Goal: Task Accomplishment & Management: Use online tool/utility

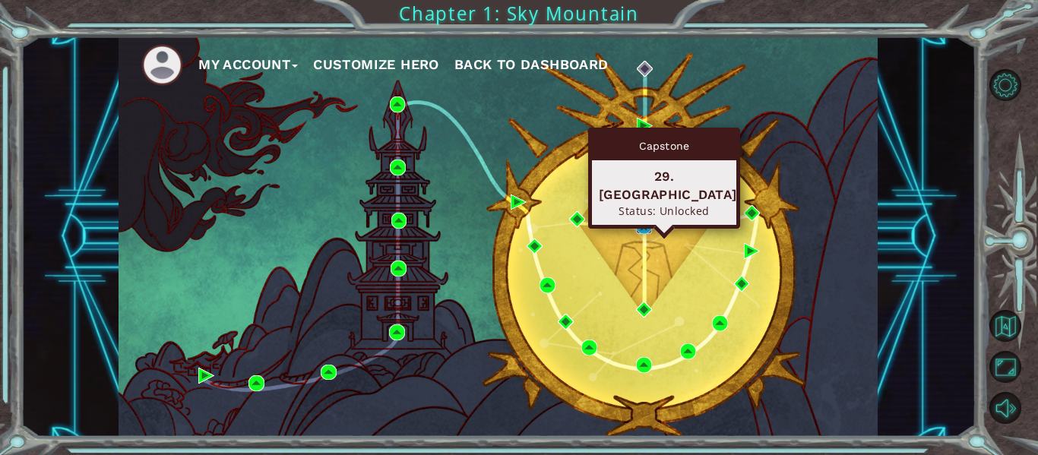
click at [647, 228] on img at bounding box center [644, 226] width 16 height 16
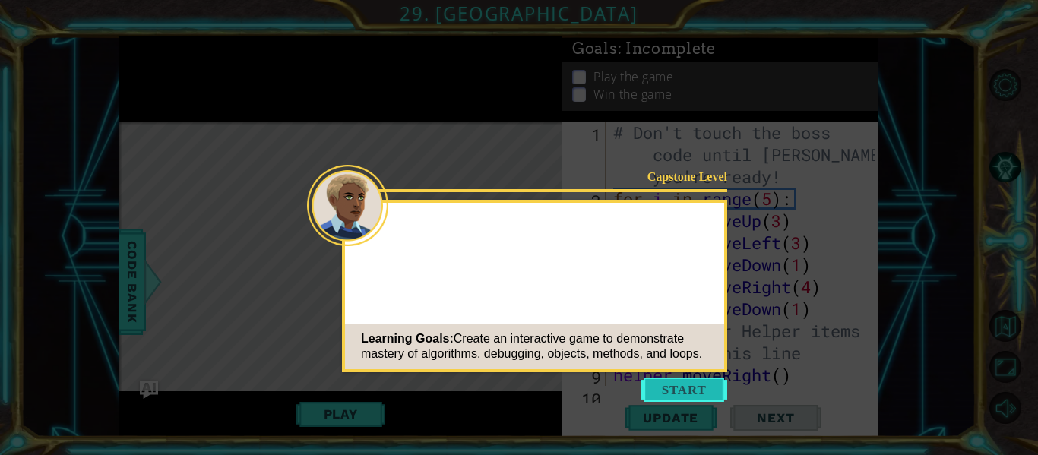
click at [676, 394] on button "Start" at bounding box center [684, 390] width 87 height 24
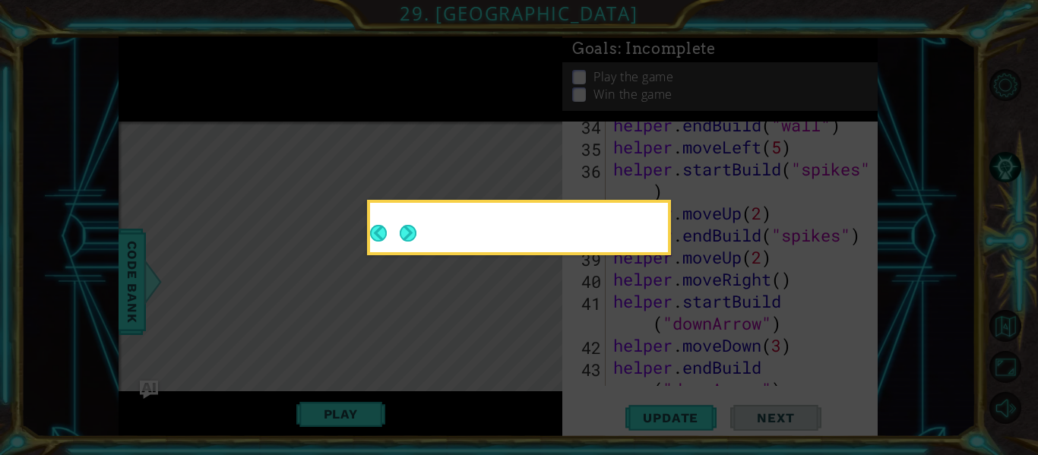
click at [426, 223] on div at bounding box center [519, 230] width 298 height 43
click at [405, 232] on button "Next" at bounding box center [408, 233] width 17 height 17
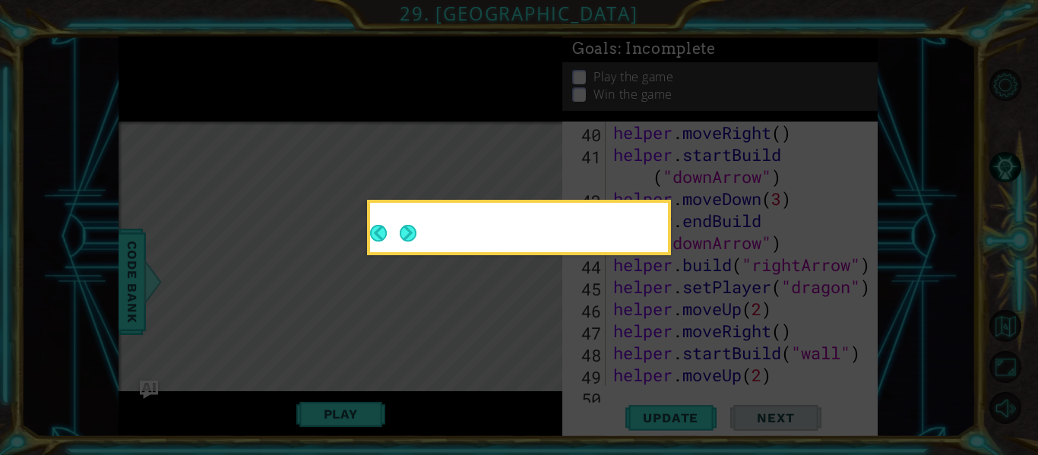
click at [405, 232] on button "Next" at bounding box center [408, 233] width 17 height 17
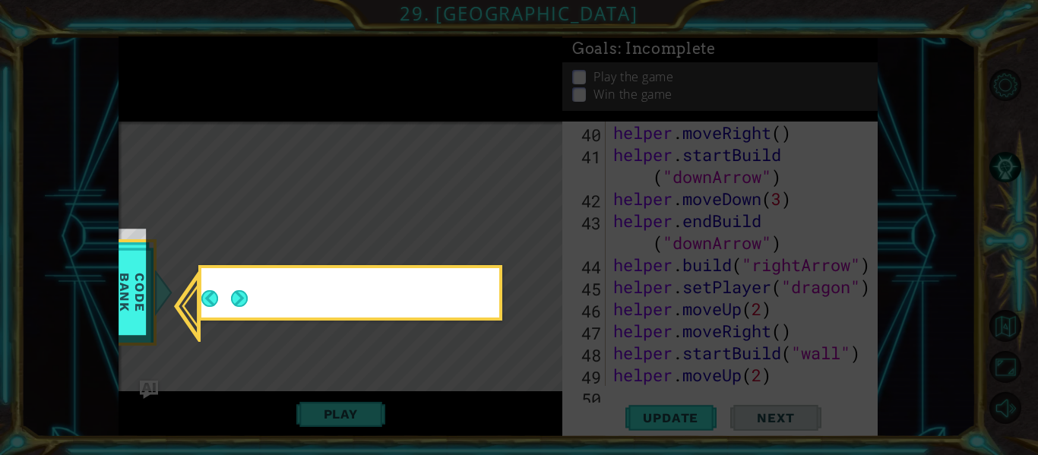
scroll to position [1080, 0]
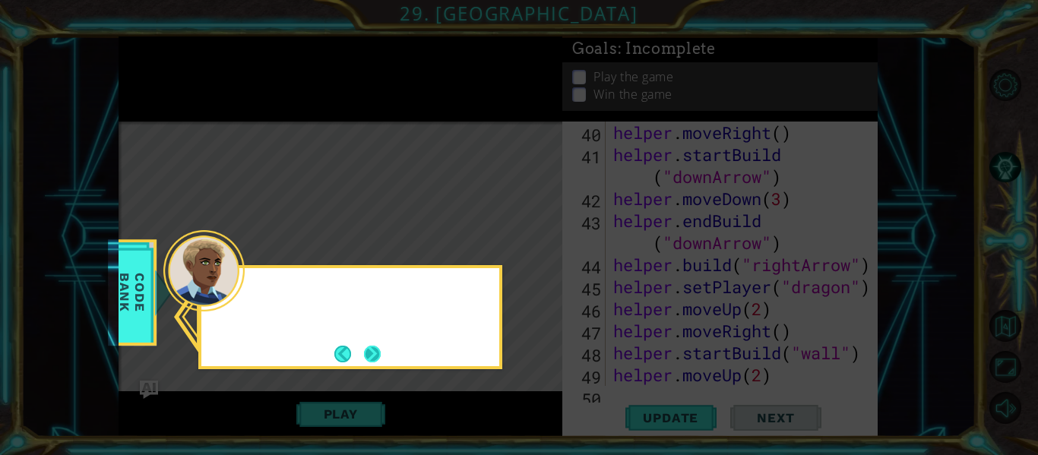
click at [372, 357] on button "Next" at bounding box center [372, 354] width 17 height 17
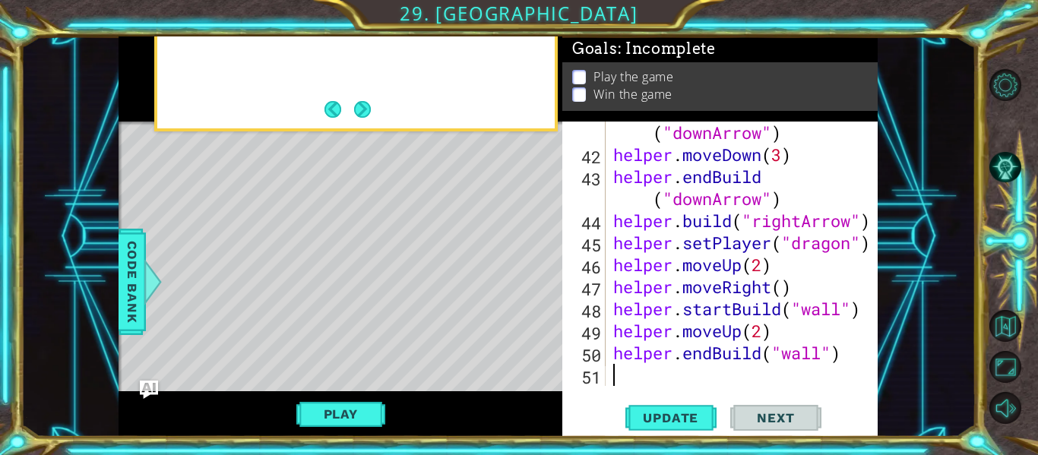
scroll to position [1124, 0]
click at [362, 109] on button "Next" at bounding box center [362, 109] width 17 height 17
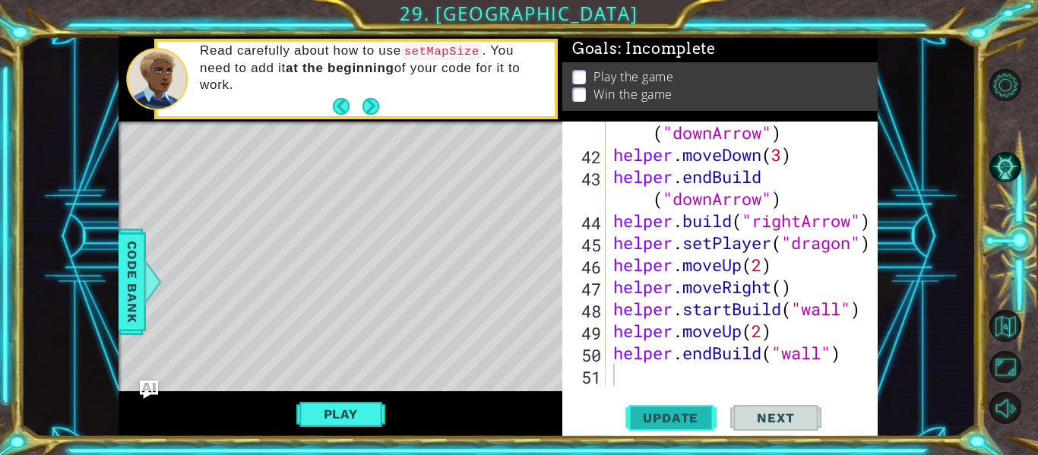
click at [666, 425] on span "Update" at bounding box center [671, 417] width 86 height 15
click at [374, 107] on button "Next" at bounding box center [370, 105] width 17 height 17
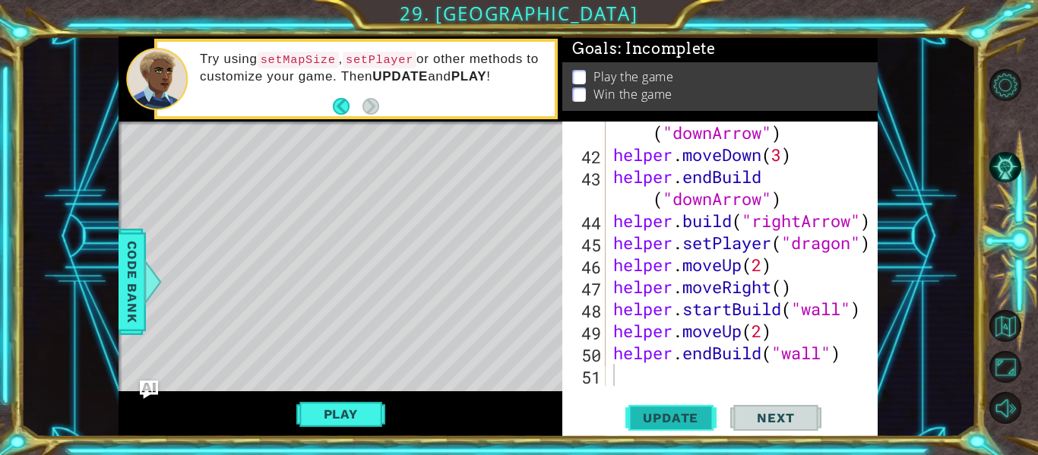
click at [669, 411] on span "Update" at bounding box center [671, 417] width 86 height 15
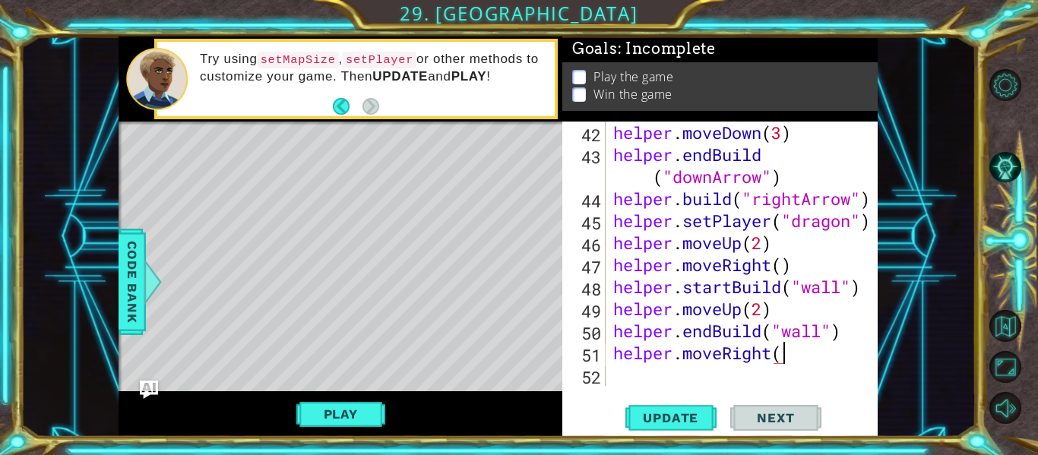
scroll to position [0, 8]
type textarea "helper.moveRight(3)"
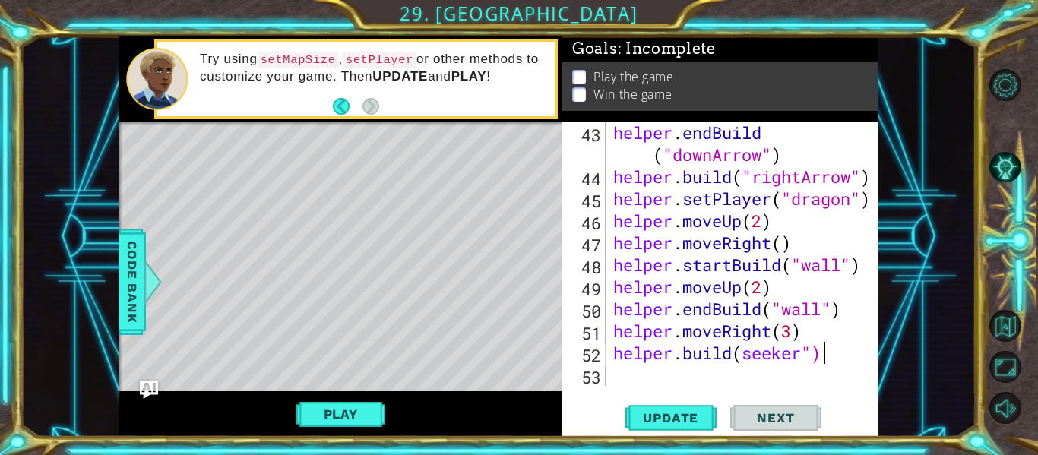
scroll to position [0, 9]
click at [745, 355] on div "helper . endBuild ( "downArrow" ) helper . build ( "rightArrow" ) helper . setP…" at bounding box center [746, 287] width 272 height 331
click at [698, 415] on span "Update" at bounding box center [671, 417] width 86 height 15
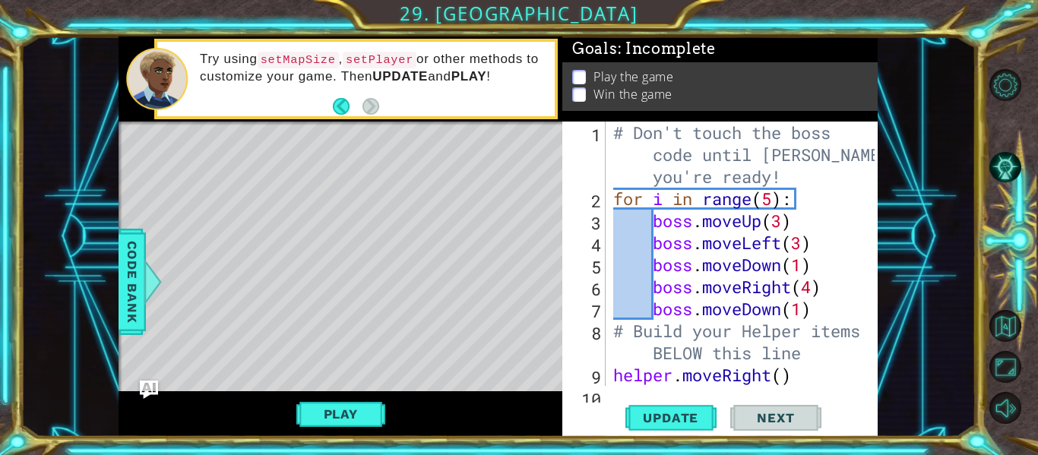
scroll to position [0, 0]
click at [803, 313] on div "# Don't touch the boss code until Vega says you're ready! for i in range ( 5 ) …" at bounding box center [746, 298] width 272 height 353
click at [813, 314] on div "# Don't touch the boss code until Vega says you're ready! for i in range ( 5 ) …" at bounding box center [746, 298] width 272 height 353
type textarea "b"
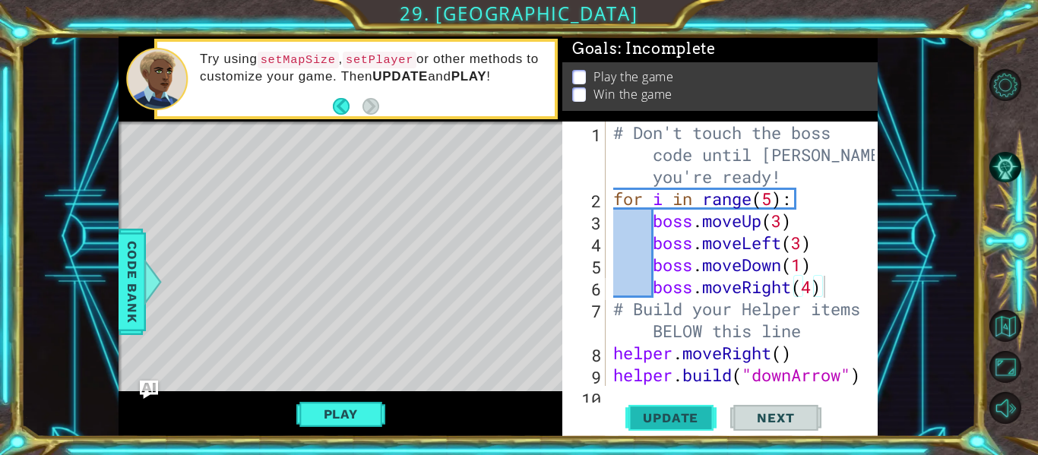
click at [666, 416] on span "Update" at bounding box center [671, 417] width 86 height 15
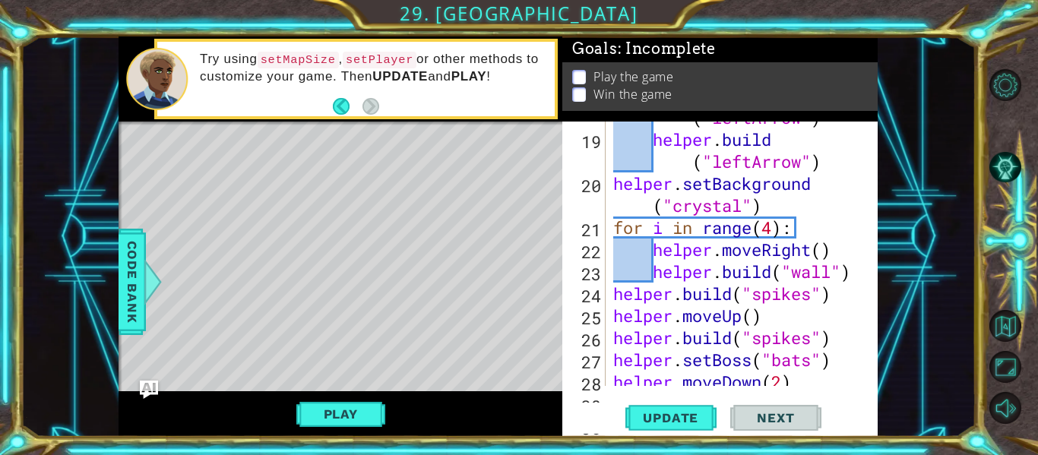
scroll to position [538, 0]
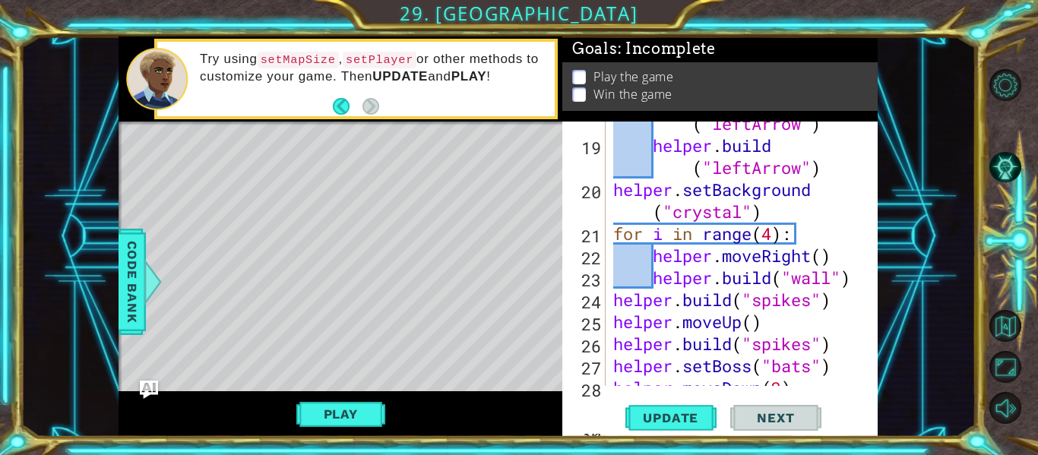
click at [812, 381] on div "helper . build ( "leftArrow" ) helper . build ( "leftArrow" ) helper . setBackg…" at bounding box center [746, 255] width 272 height 331
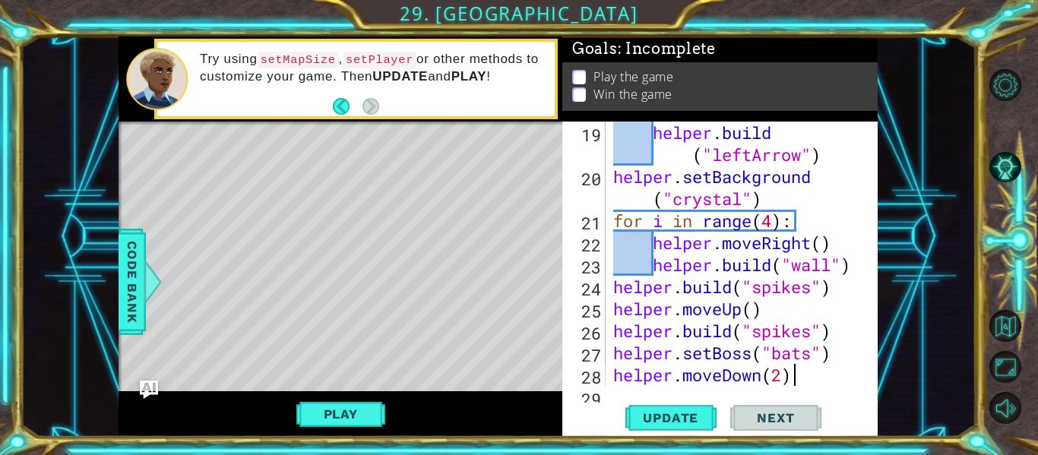
scroll to position [551, 0]
click at [813, 356] on div "helper . build ( "leftArrow" ) helper . setBackground ( "crystal" ) for i in ra…" at bounding box center [746, 287] width 272 height 331
click at [695, 418] on span "Update" at bounding box center [671, 417] width 86 height 15
click at [638, 405] on button "Update" at bounding box center [670, 418] width 91 height 31
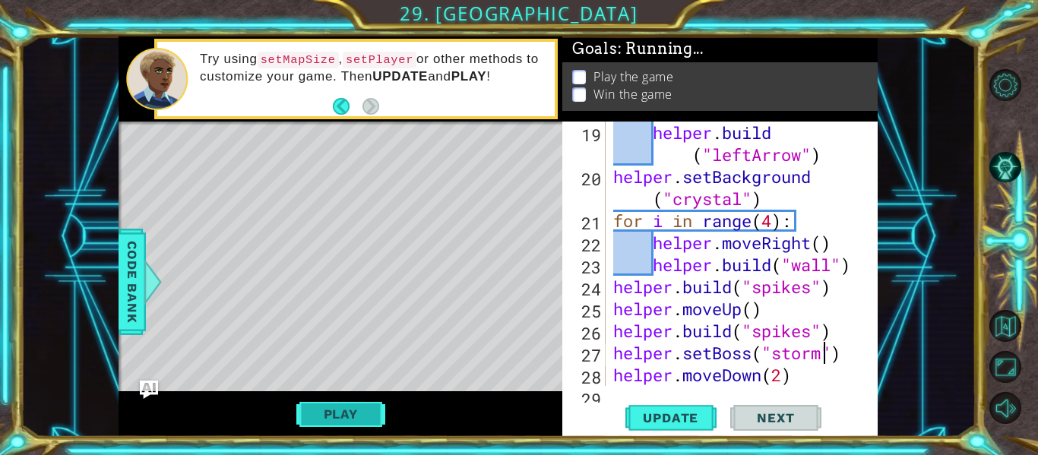
click at [355, 410] on button "Play" at bounding box center [340, 414] width 89 height 29
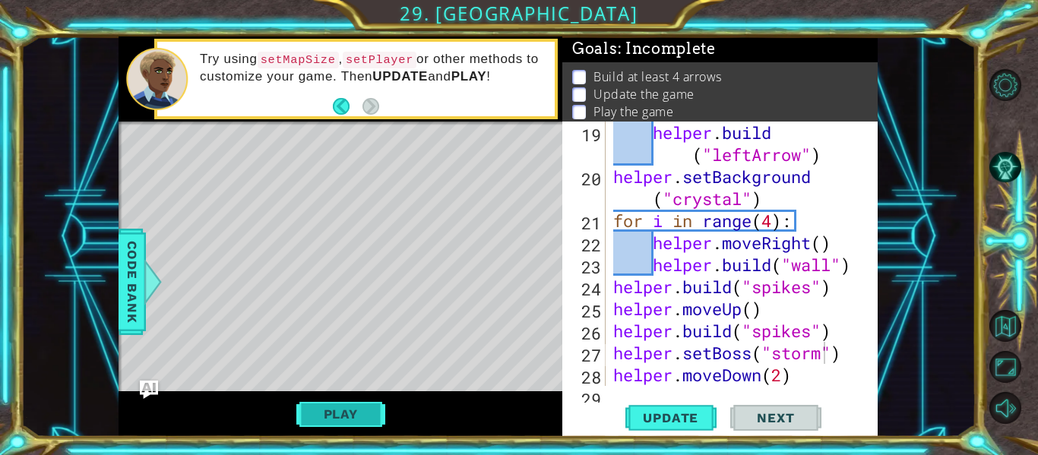
click at [351, 411] on button "Play" at bounding box center [340, 414] width 89 height 29
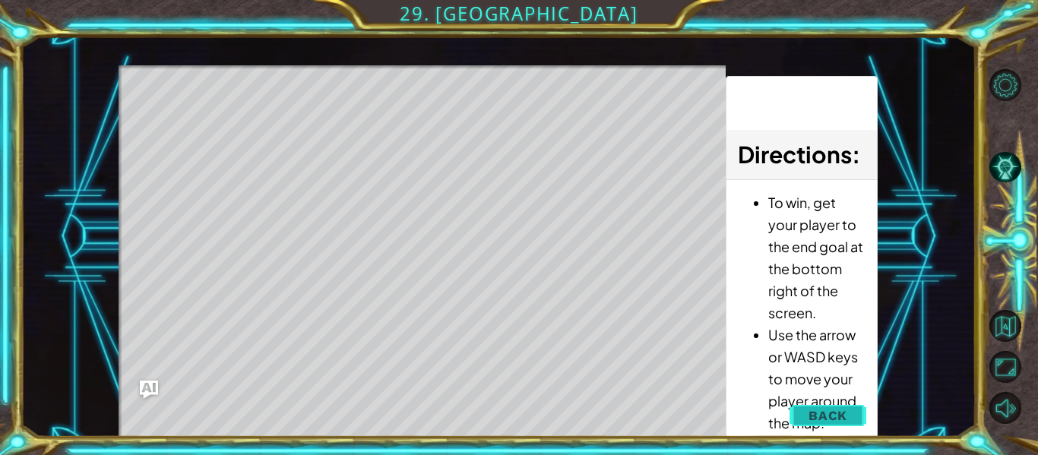
click at [812, 419] on span "Back" at bounding box center [828, 415] width 39 height 15
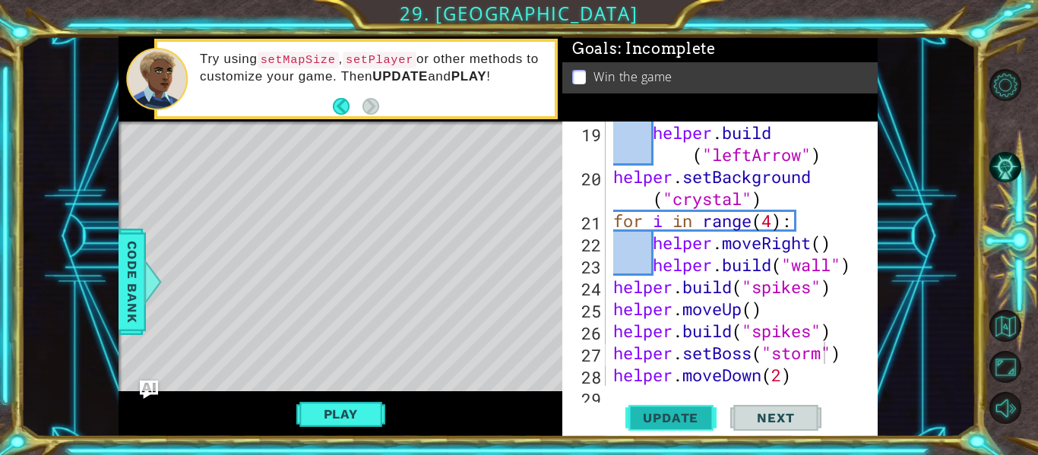
click at [650, 414] on span "Update" at bounding box center [671, 417] width 86 height 15
type textarea "helper.moveDown(2)"
click at [648, 416] on span "Update" at bounding box center [671, 417] width 86 height 15
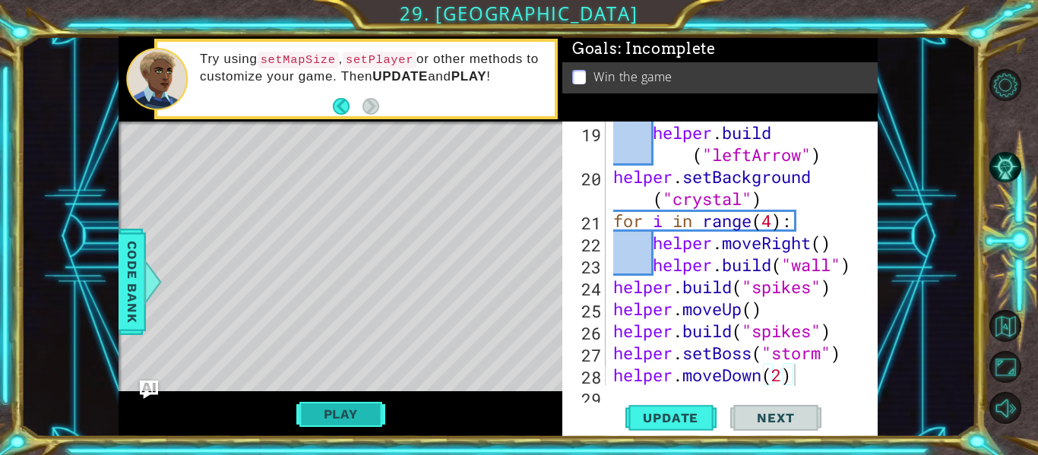
click at [356, 419] on button "Play" at bounding box center [340, 414] width 89 height 29
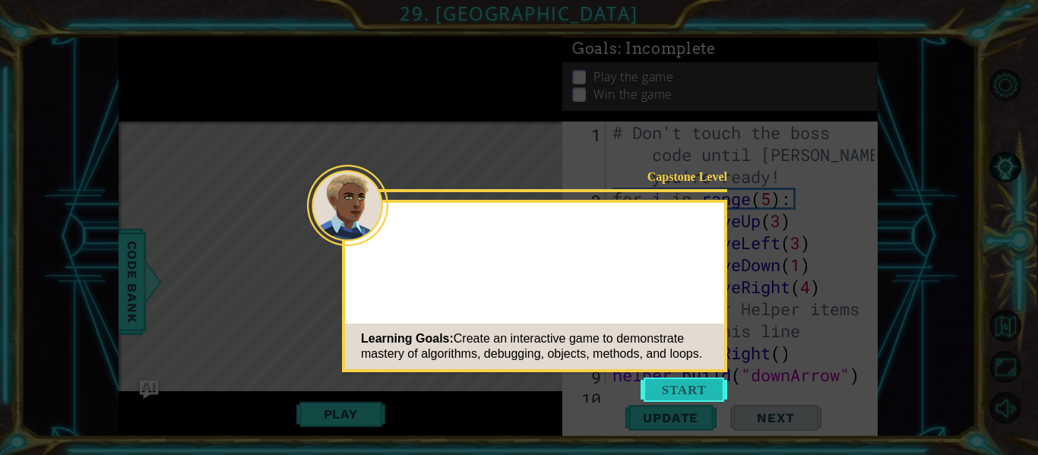
click at [682, 397] on button "Start" at bounding box center [684, 390] width 87 height 24
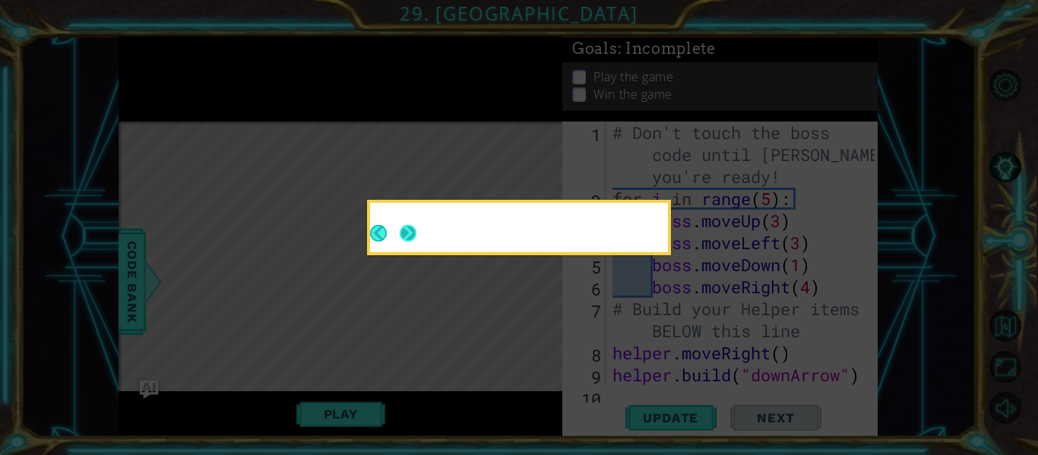
click at [404, 235] on button "Next" at bounding box center [408, 233] width 17 height 17
click at [404, 235] on icon at bounding box center [519, 227] width 1038 height 455
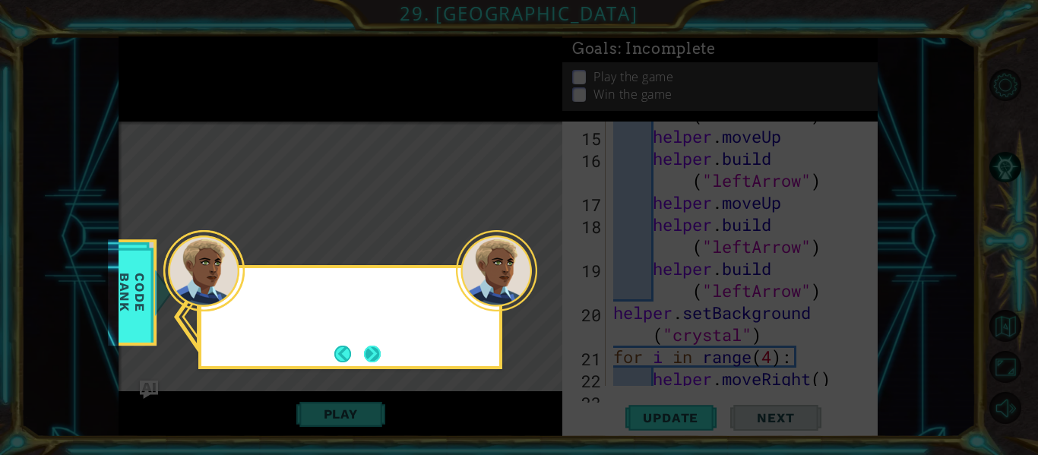
click at [371, 358] on button "Next" at bounding box center [372, 353] width 17 height 17
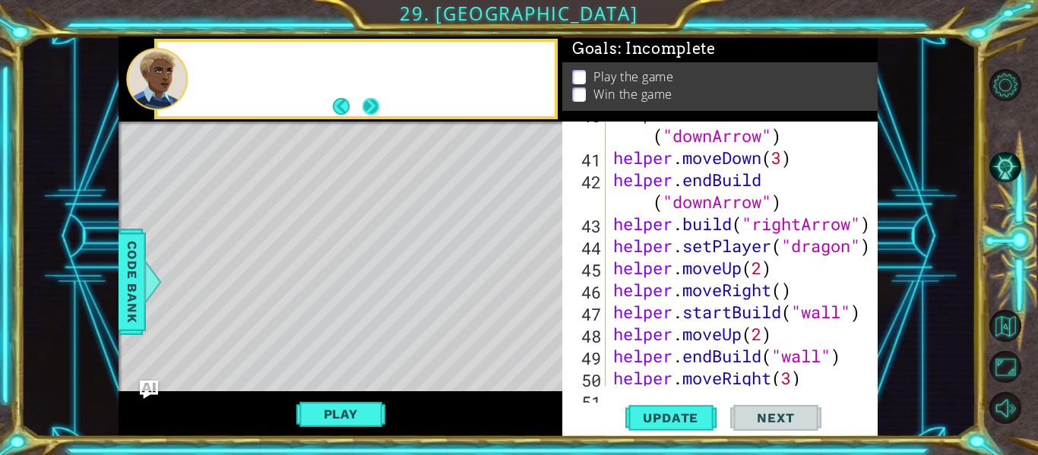
click at [365, 109] on button "Next" at bounding box center [370, 105] width 17 height 17
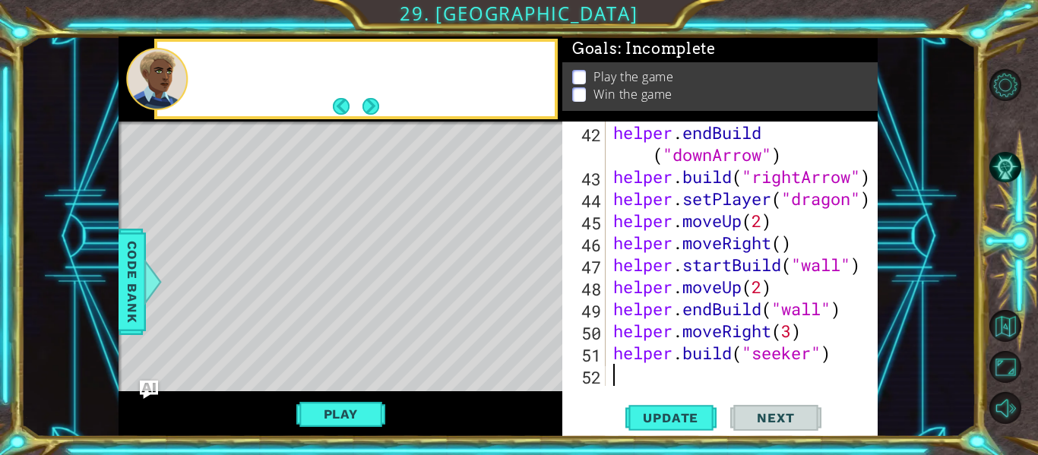
scroll to position [1146, 0]
click at [365, 109] on button "Next" at bounding box center [370, 105] width 17 height 17
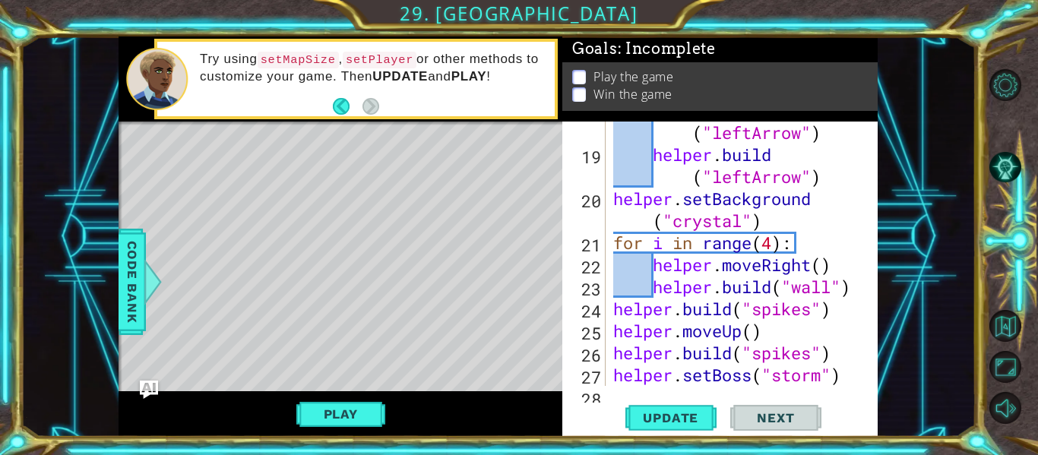
scroll to position [529, 0]
click at [131, 267] on span "Code Bank" at bounding box center [132, 282] width 24 height 93
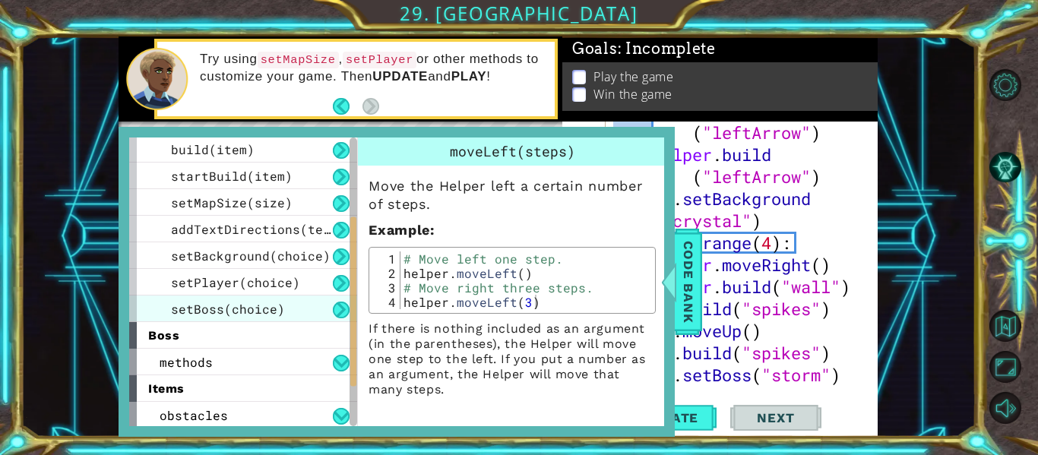
scroll to position [163, 0]
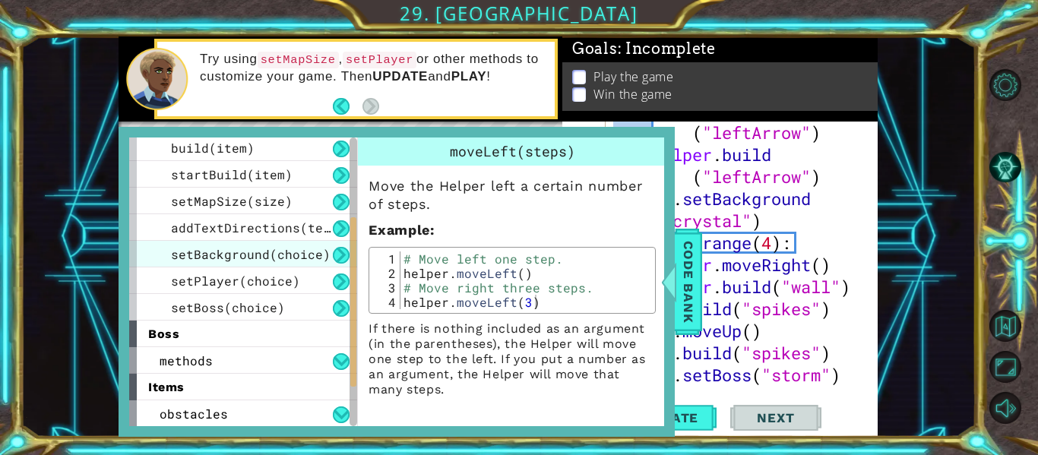
click at [200, 252] on span "setBackground(choice)" at bounding box center [251, 254] width 160 height 16
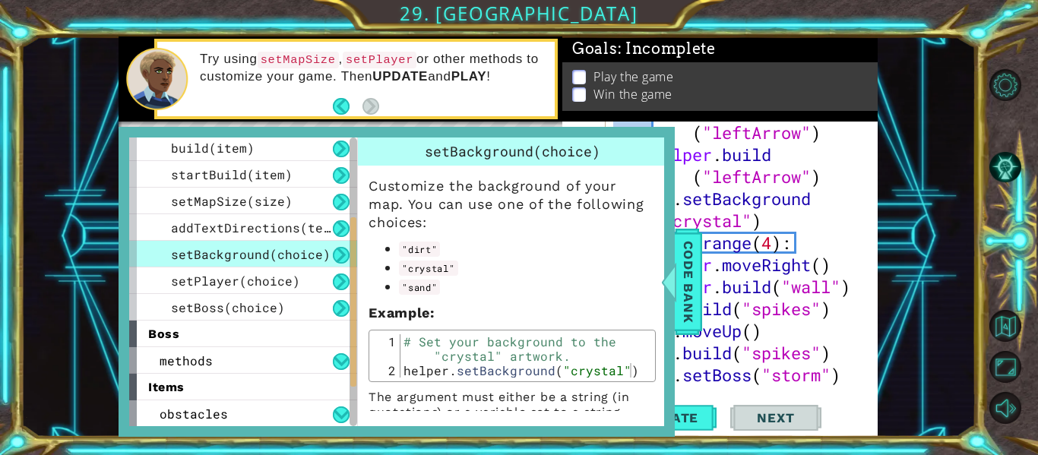
click at [685, 308] on span "Code Bank" at bounding box center [688, 282] width 24 height 93
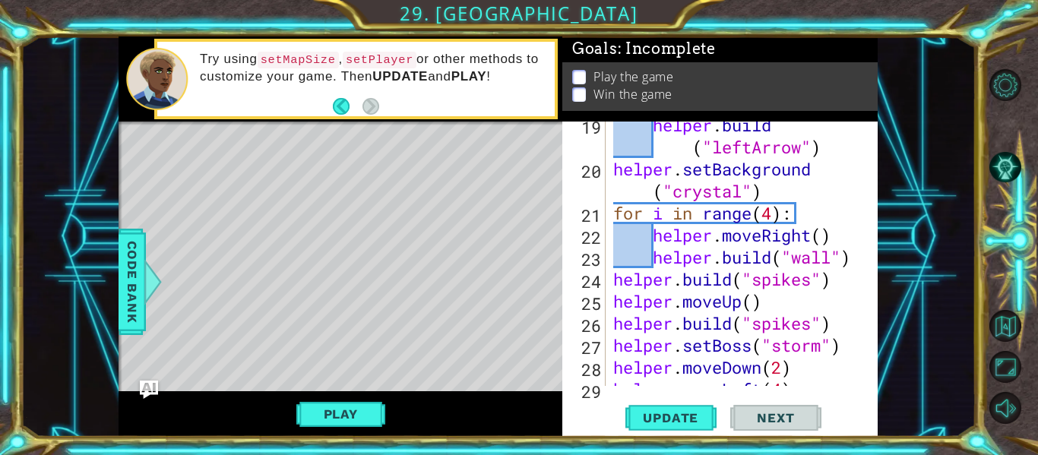
scroll to position [559, 0]
click at [738, 196] on div "helper . build ( "leftArrow" ) helper . setBackground ( "crystal" ) for i in ra…" at bounding box center [746, 279] width 272 height 331
click at [741, 195] on div "helper . build ( "leftArrow" ) helper . setBackground ( "crystal" ) for i in ra…" at bounding box center [746, 279] width 272 height 331
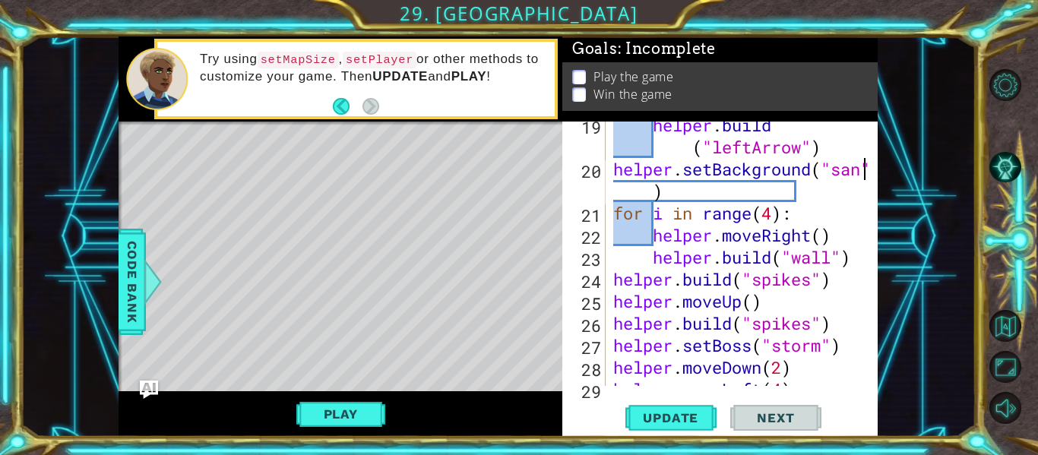
scroll to position [0, 12]
click at [685, 417] on span "Update" at bounding box center [671, 417] width 86 height 15
click at [652, 419] on span "Update" at bounding box center [671, 417] width 86 height 15
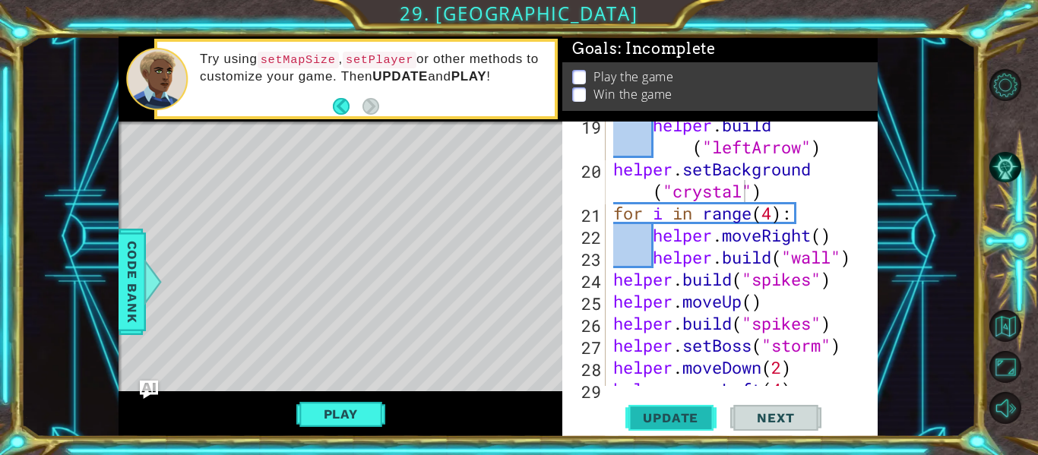
click at [648, 408] on button "Update" at bounding box center [670, 418] width 91 height 31
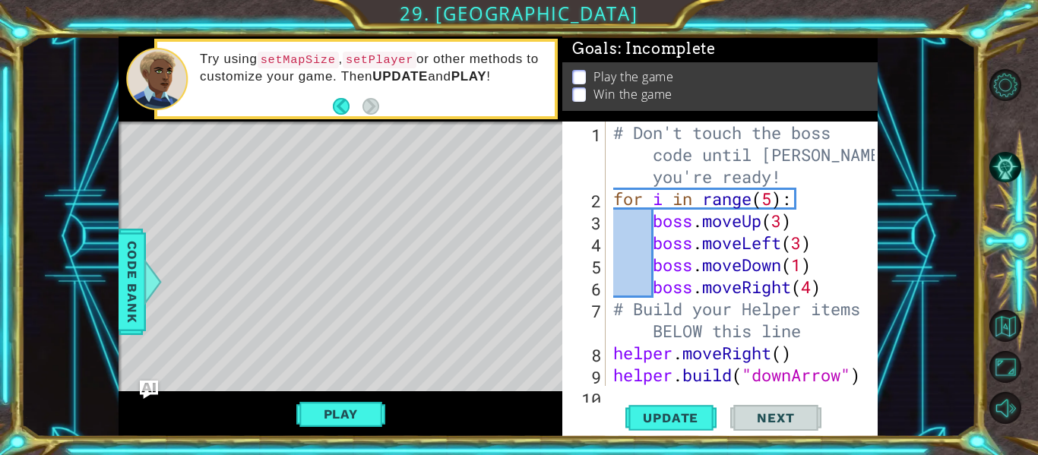
scroll to position [0, 0]
click at [815, 287] on div "# Don't touch the boss code until [PERSON_NAME] says you're ready! for i in ran…" at bounding box center [746, 298] width 272 height 353
click at [801, 254] on div "# Don't touch the boss code until [PERSON_NAME] says you're ready! for i in ran…" at bounding box center [746, 298] width 272 height 353
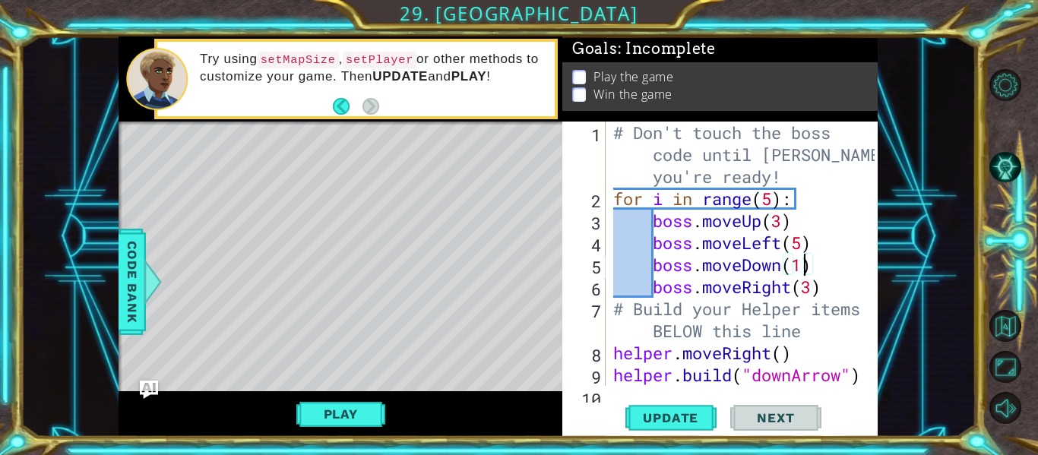
click at [801, 264] on div "# Don't touch the boss code until [PERSON_NAME] says you're ready! for i in ran…" at bounding box center [746, 298] width 272 height 353
click at [667, 429] on button "Update" at bounding box center [670, 418] width 91 height 31
click at [365, 419] on button "Play" at bounding box center [340, 414] width 89 height 29
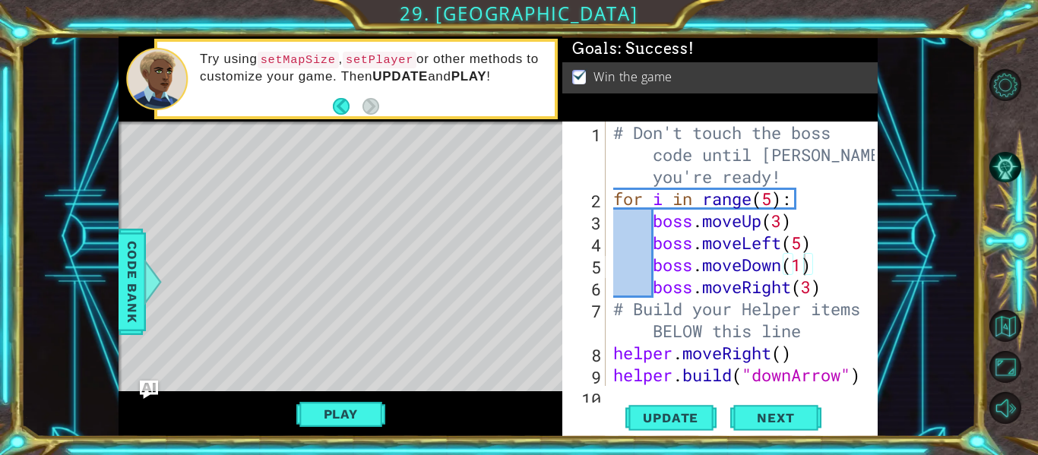
click at [814, 296] on div "# Don't touch the boss code until [PERSON_NAME] says you're ready! for i in ran…" at bounding box center [746, 298] width 272 height 353
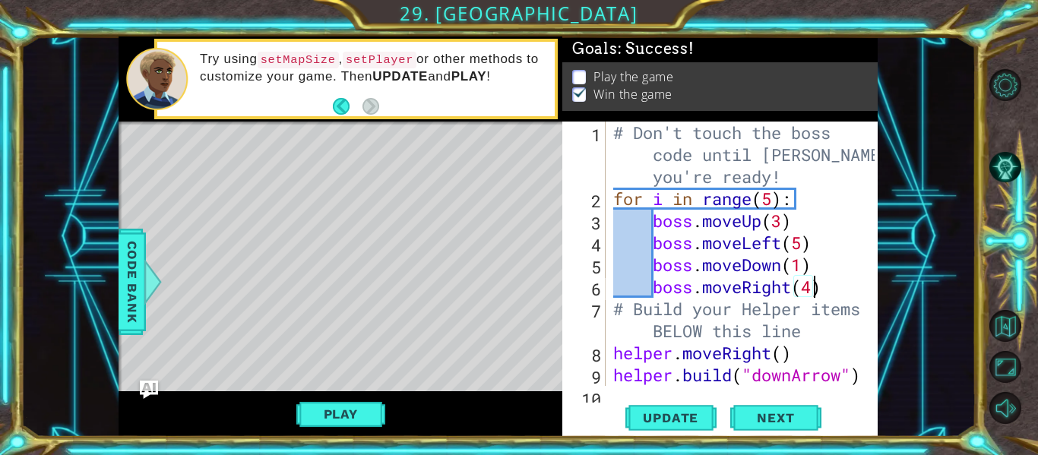
scroll to position [0, 9]
type textarea "boss.moveRight(4)"
click at [679, 415] on span "Update" at bounding box center [671, 417] width 86 height 15
click at [353, 413] on button "Play" at bounding box center [340, 414] width 89 height 29
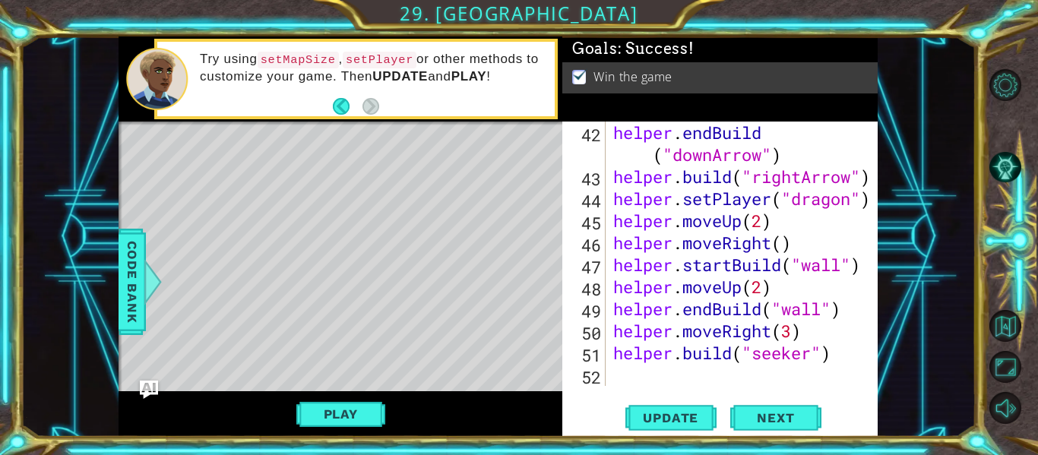
scroll to position [1146, 0]
click at [658, 416] on span "Update" at bounding box center [671, 417] width 86 height 15
click at [628, 378] on div "helper . endBuild ( "downArrow" ) helper . build ( "rightArrow" ) helper . setP…" at bounding box center [746, 287] width 272 height 331
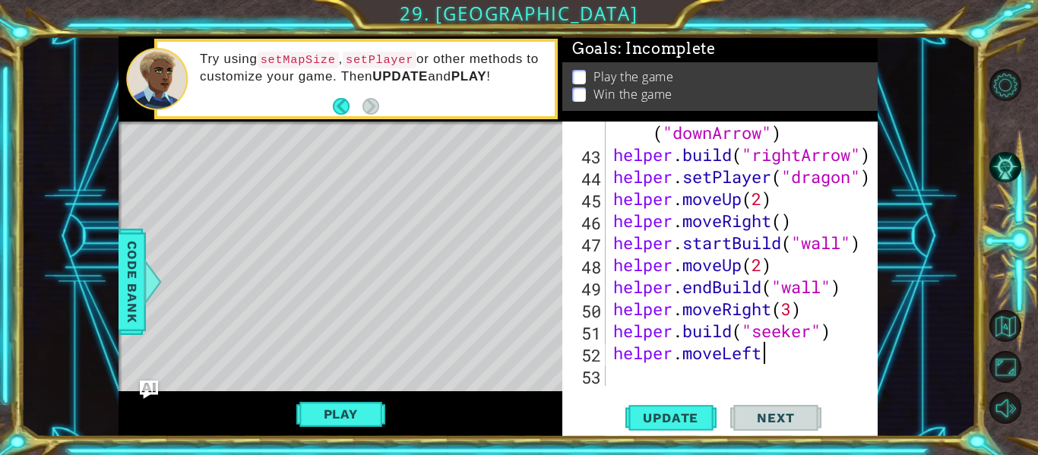
scroll to position [0, 7]
type textarea "helper.moveLeft(2)"
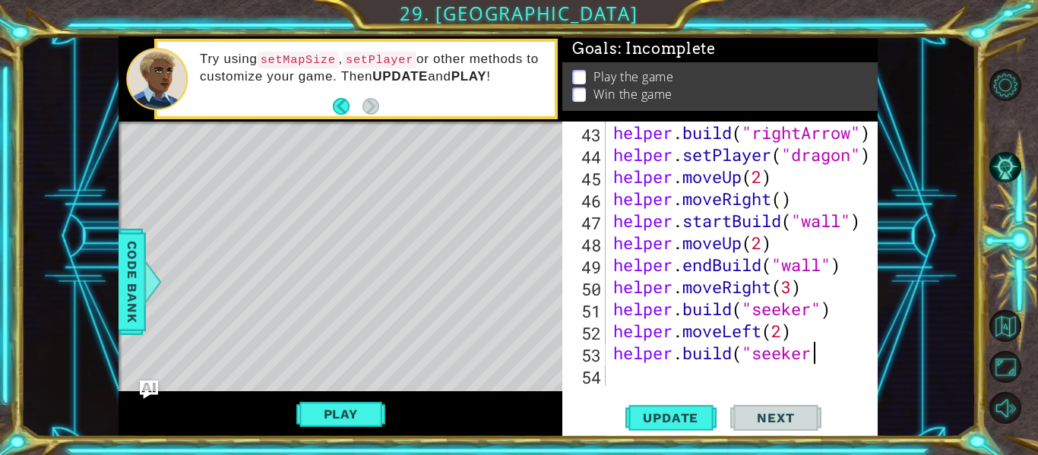
scroll to position [0, 9]
type textarea "[DOMAIN_NAME]("seeker")"
click at [647, 423] on span "Update" at bounding box center [671, 417] width 86 height 15
click at [315, 409] on button "Play" at bounding box center [340, 414] width 89 height 29
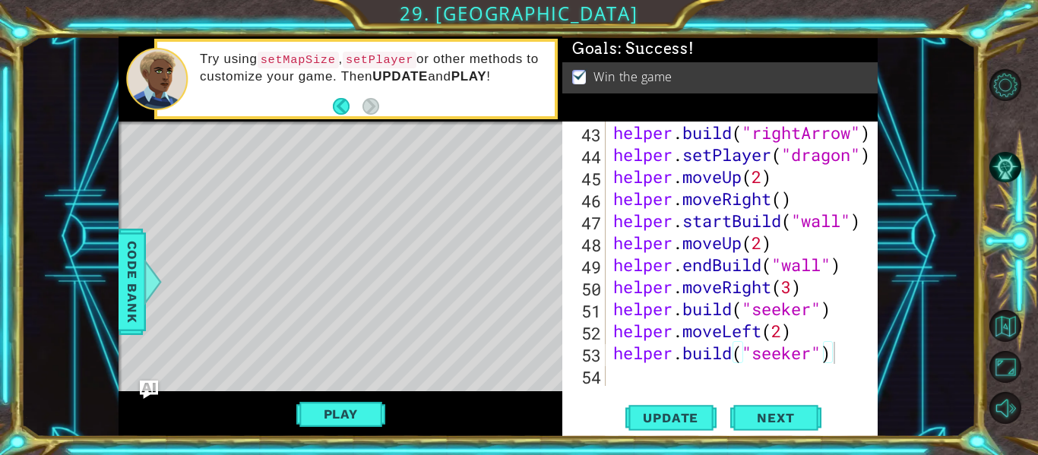
click at [632, 375] on div "helper . build ( "rightArrow" ) helper . setPlayer ( "dragon" ) helper . moveUp…" at bounding box center [746, 276] width 272 height 309
click at [644, 407] on button "Update" at bounding box center [670, 418] width 91 height 31
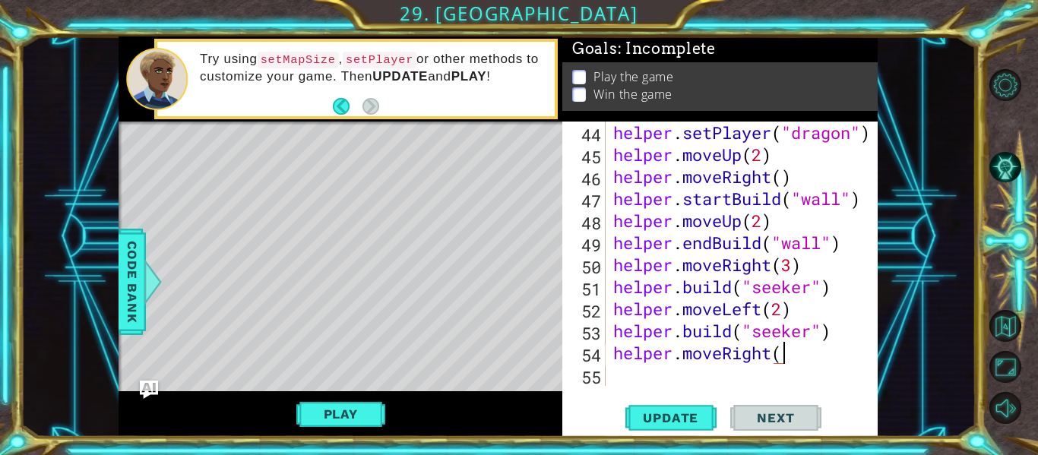
scroll to position [0, 8]
type textarea "helper.moveRight(3)"
click at [656, 424] on span "Update" at bounding box center [671, 417] width 86 height 15
click at [619, 385] on div "helper . setPlayer ( "dragon" ) helper . moveUp ( 2 ) helper . moveRight ( ) he…" at bounding box center [746, 276] width 272 height 309
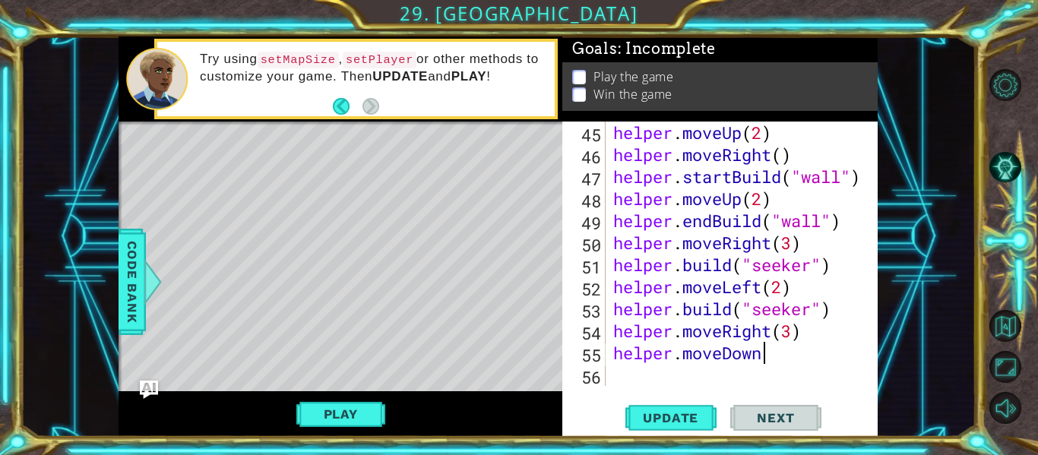
scroll to position [0, 7]
type textarea "helper.moveDown()"
click at [643, 419] on span "Update" at bounding box center [671, 417] width 86 height 15
click at [652, 419] on span "Update" at bounding box center [671, 417] width 86 height 15
click at [630, 379] on div "helper . moveUp ( 2 ) helper . moveRight ( ) helper . startBuild ( "wall" ) hel…" at bounding box center [746, 276] width 272 height 309
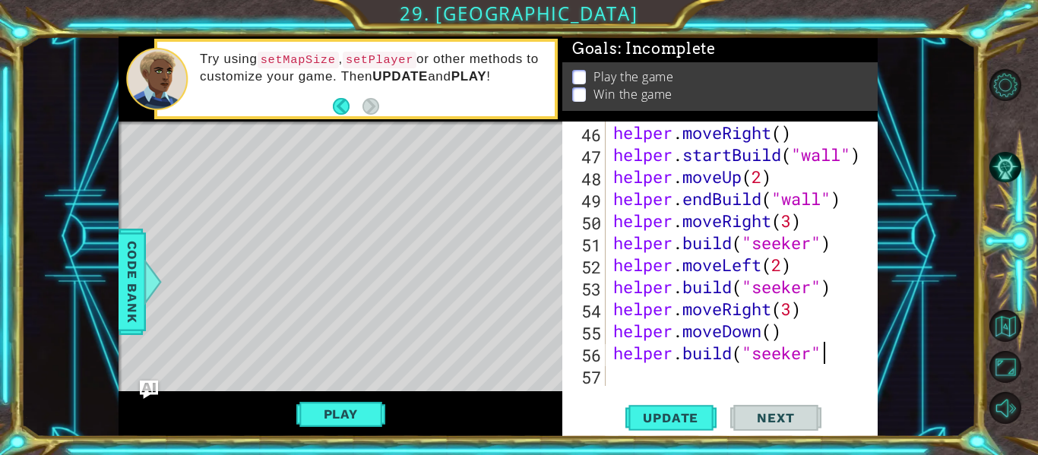
scroll to position [0, 9]
type textarea "[DOMAIN_NAME]("seeker")"
click at [641, 422] on span "Update" at bounding box center [671, 417] width 86 height 15
click at [361, 413] on button "Play" at bounding box center [340, 414] width 89 height 29
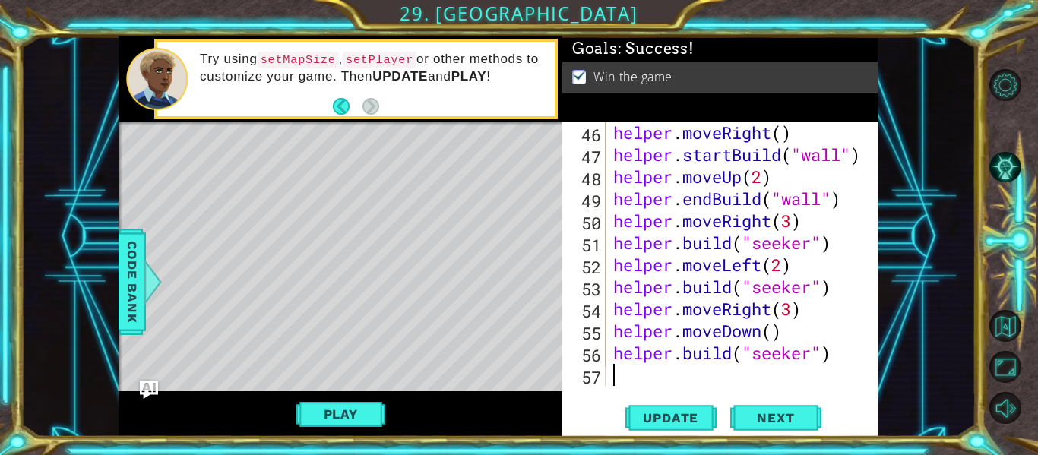
scroll to position [0, 0]
click at [633, 379] on div "helper . moveRight ( ) helper . startBuild ( "wall" ) helper . moveUp ( 2 ) hel…" at bounding box center [746, 276] width 272 height 309
click at [652, 416] on span "Update" at bounding box center [671, 417] width 86 height 15
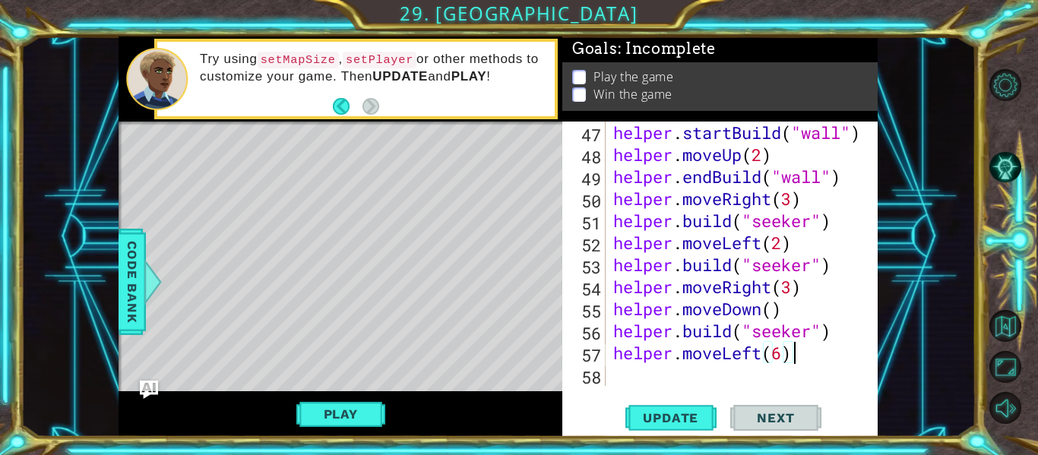
scroll to position [0, 8]
type textarea "helper.moveLeft(6)"
click at [642, 417] on span "Update" at bounding box center [671, 417] width 86 height 15
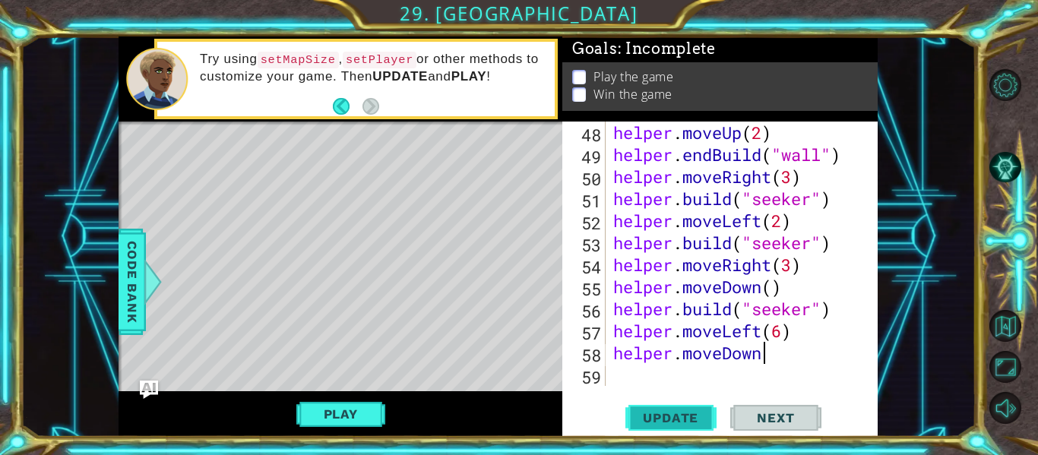
scroll to position [0, 7]
type textarea "helper.moveDown()"
click at [643, 421] on span "Update" at bounding box center [671, 417] width 86 height 15
click at [623, 372] on div "helper . moveUp ( 2 ) helper . endBuild ( "wall" ) helper . moveRight ( 3 ) hel…" at bounding box center [746, 276] width 272 height 309
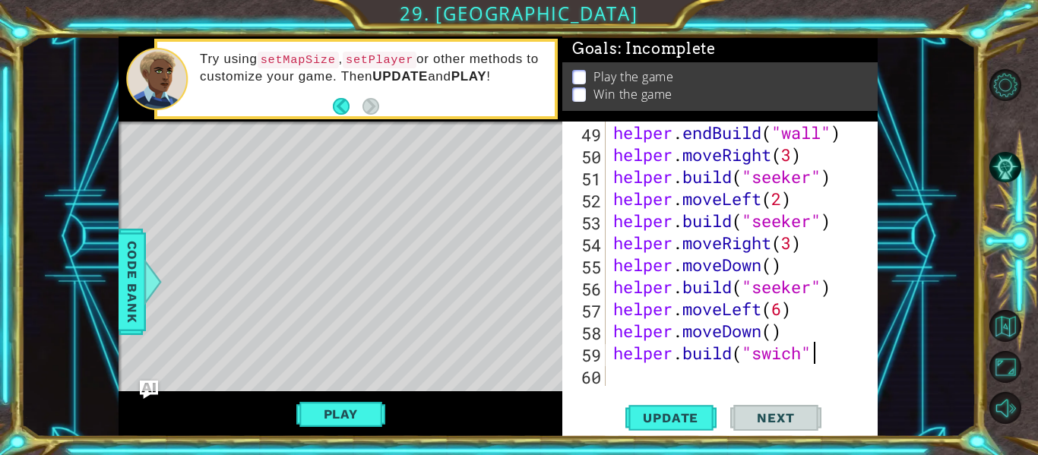
scroll to position [0, 9]
click at [642, 413] on span "Update" at bounding box center [671, 417] width 86 height 15
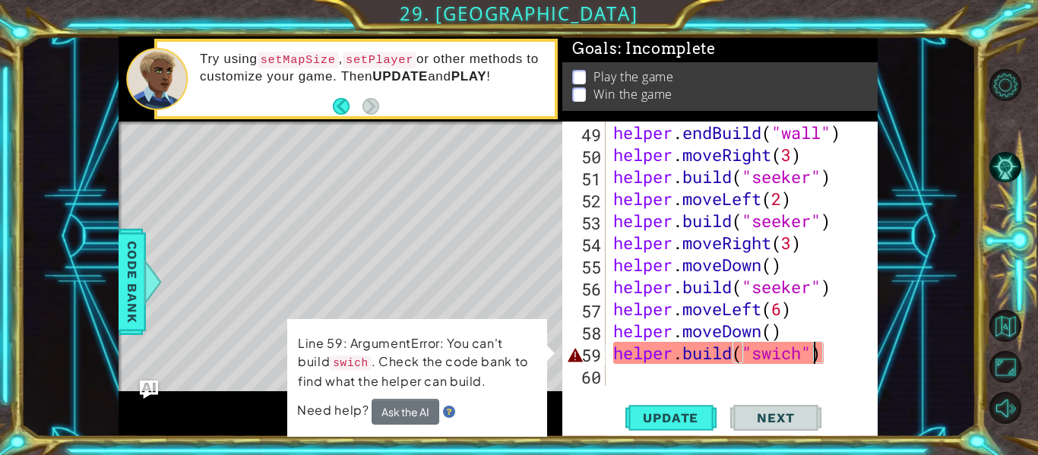
click at [811, 354] on div "helper . endBuild ( "wall" ) helper . moveRight ( 3 ) helper . build ( "seeker"…" at bounding box center [746, 276] width 272 height 309
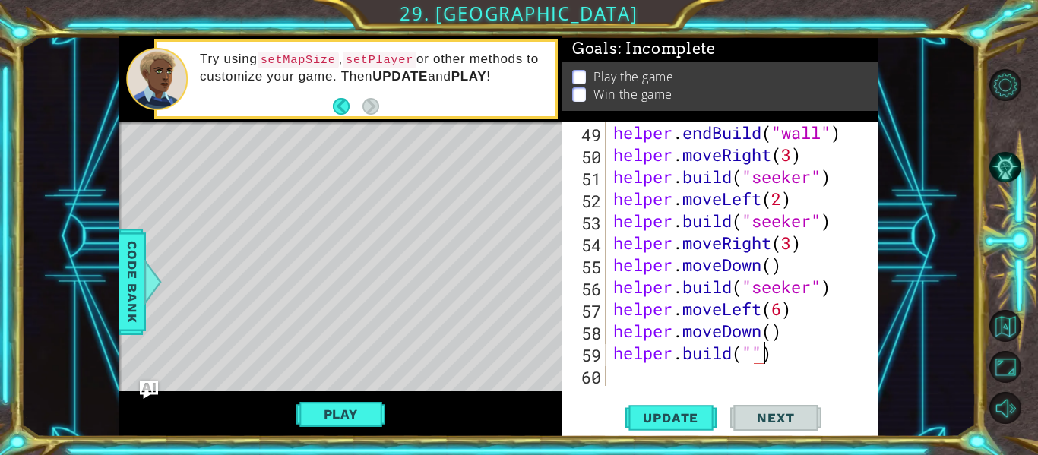
scroll to position [0, 7]
click at [755, 361] on div "helper . endBuild ( "wall" ) helper . moveRight ( 3 ) helper . build ( "seeker"…" at bounding box center [746, 276] width 272 height 309
click at [124, 284] on span "Code Bank" at bounding box center [132, 282] width 24 height 93
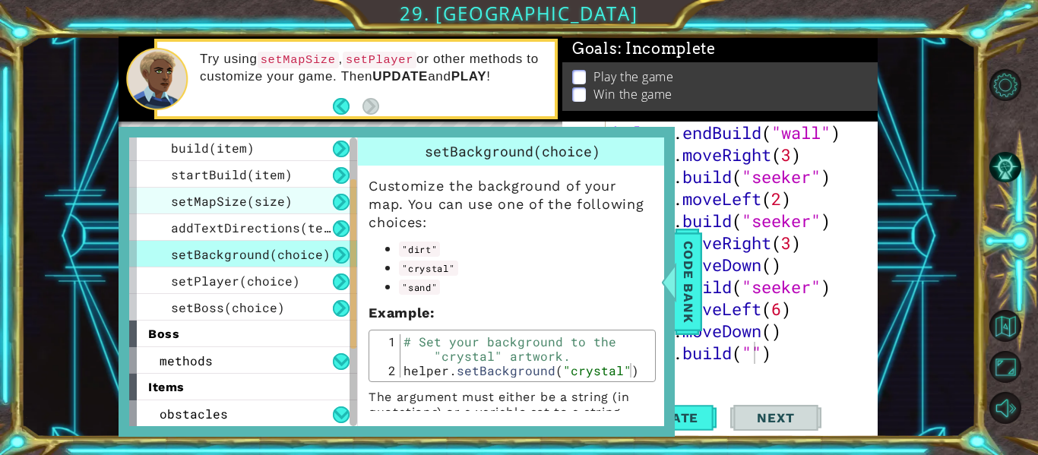
scroll to position [84, 0]
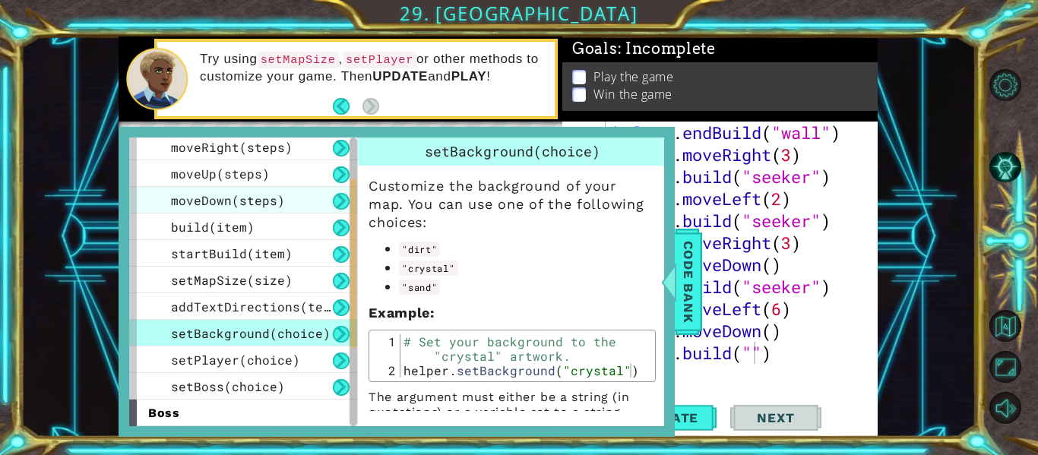
click at [221, 209] on div "moveDown(steps)" at bounding box center [243, 200] width 228 height 27
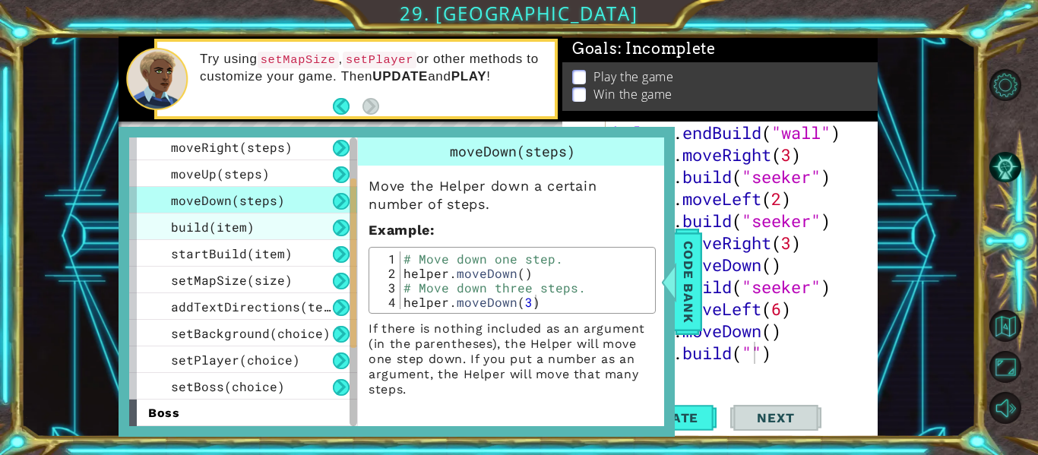
click at [226, 232] on span "build(item)" at bounding box center [213, 227] width 84 height 16
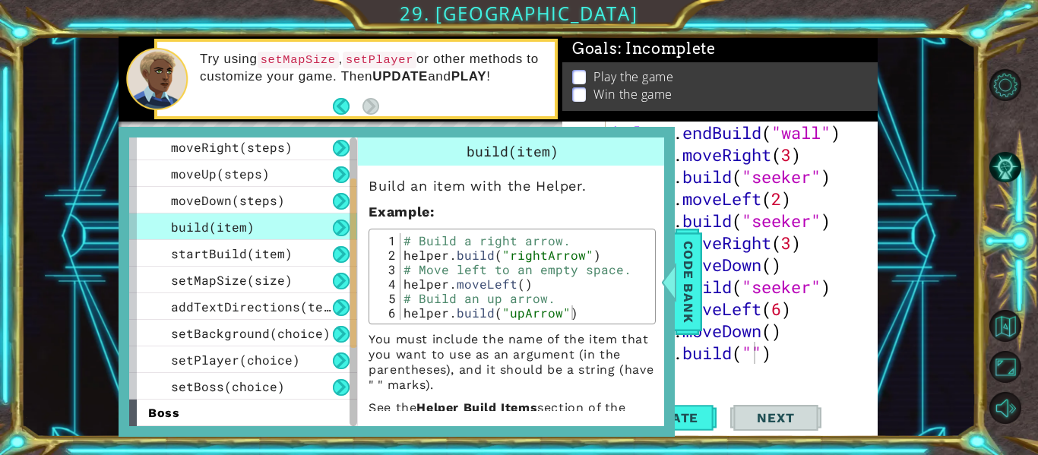
scroll to position [43, 0]
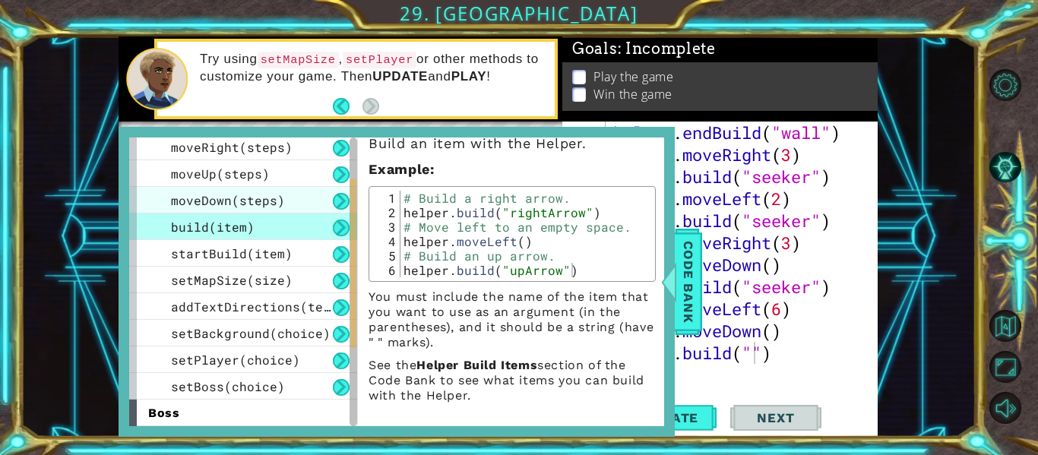
click at [250, 197] on span "moveDown(steps)" at bounding box center [228, 200] width 114 height 16
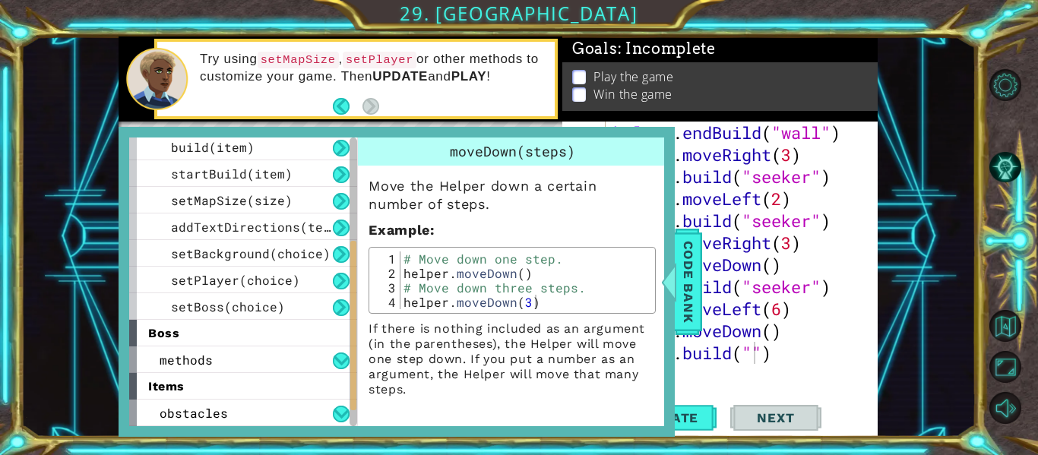
scroll to position [243, 0]
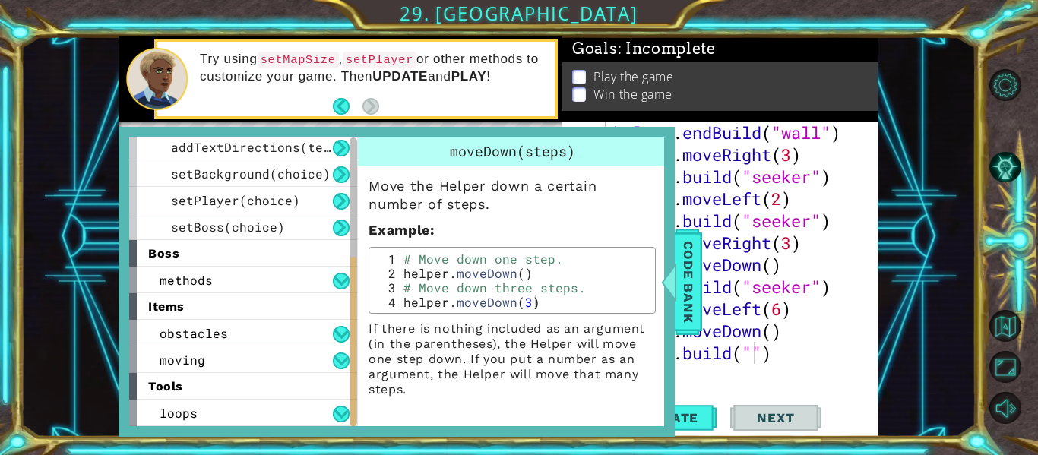
click at [230, 336] on div "obstacles" at bounding box center [243, 333] width 228 height 27
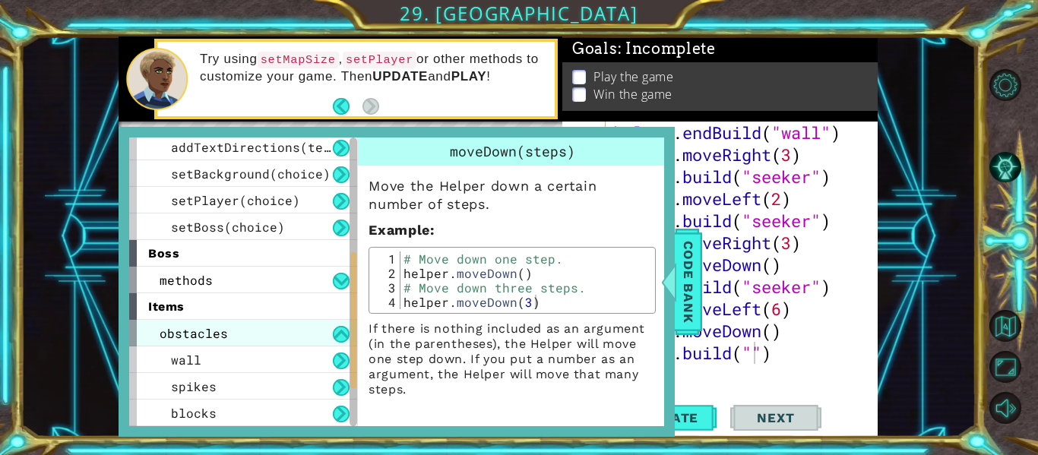
click at [277, 340] on div "obstacles" at bounding box center [243, 333] width 228 height 27
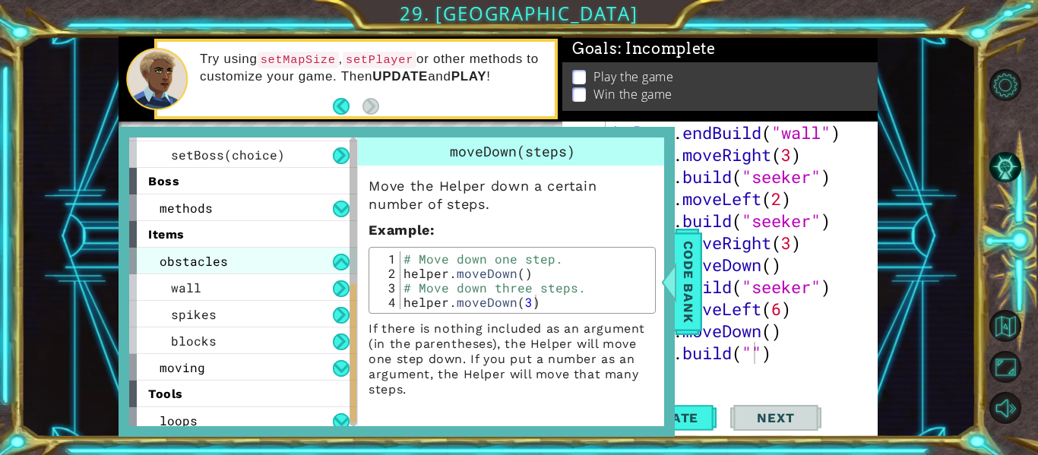
scroll to position [323, 0]
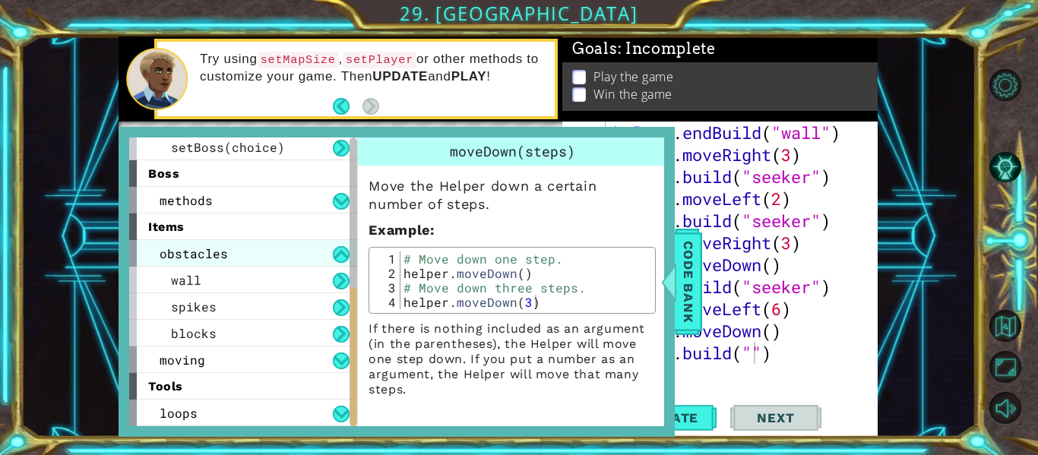
click at [277, 340] on div "blocks" at bounding box center [243, 333] width 228 height 27
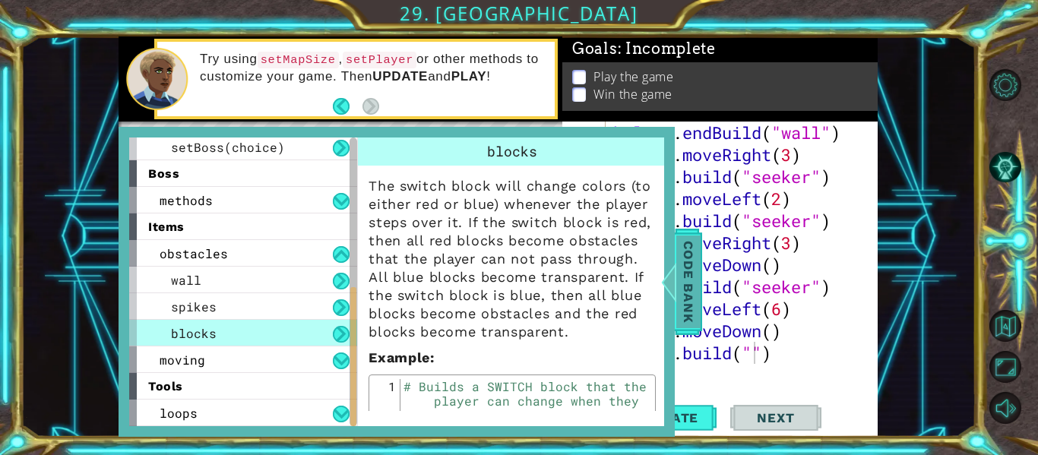
click at [690, 291] on span "Code Bank" at bounding box center [688, 282] width 24 height 93
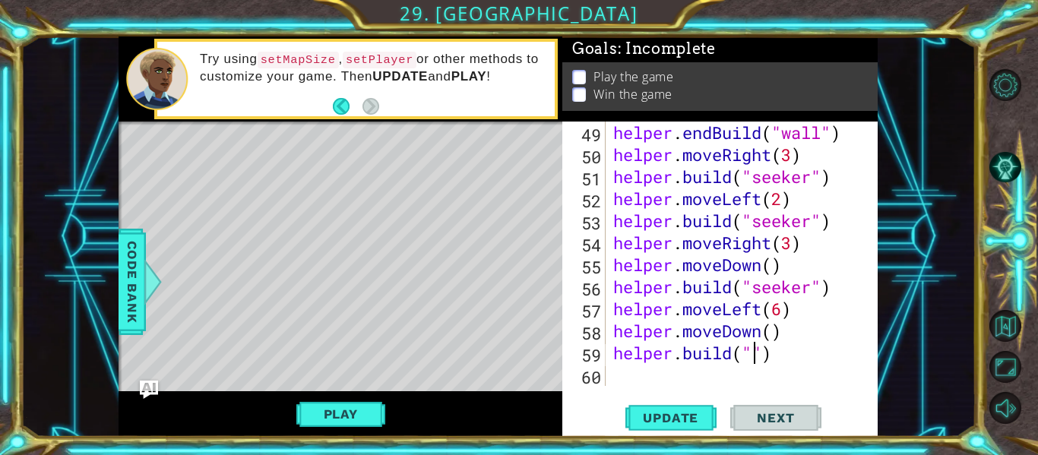
click at [752, 356] on div "helper . endBuild ( "wall" ) helper . moveRight ( 3 ) helper . build ( "seeker"…" at bounding box center [746, 276] width 272 height 309
click at [556, 172] on div "Level Map" at bounding box center [470, 346] width 702 height 448
click at [763, 358] on div "helper . endBuild ( "wall" ) helper . moveRight ( 3 ) helper . build ( "seeker"…" at bounding box center [746, 276] width 272 height 309
click at [672, 418] on span "Update" at bounding box center [671, 417] width 86 height 15
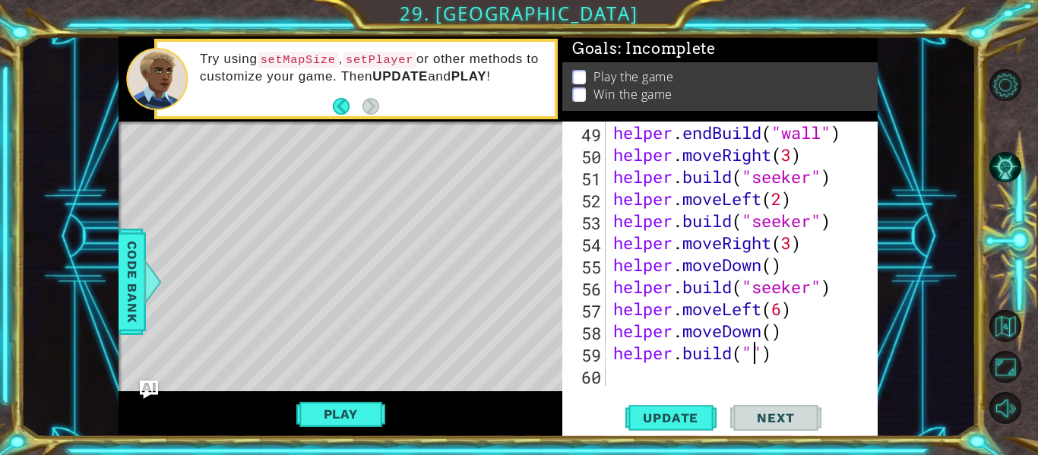
scroll to position [0, 7]
click at [141, 323] on span "Code Bank" at bounding box center [132, 282] width 24 height 93
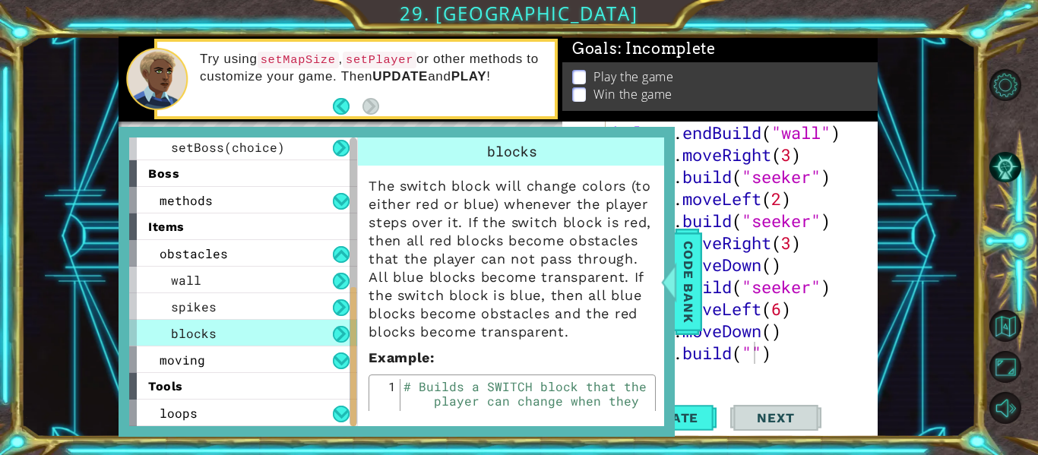
scroll to position [162, 0]
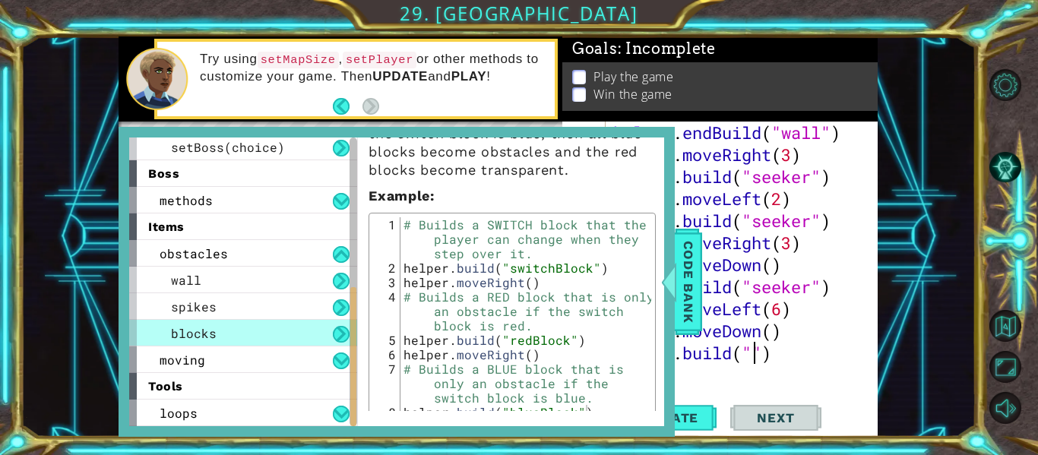
click at [756, 362] on div "helper . endBuild ( "wall" ) helper . moveRight ( 3 ) helper . build ( "seeker"…" at bounding box center [746, 276] width 272 height 309
click at [698, 307] on span "Code Bank" at bounding box center [688, 282] width 24 height 93
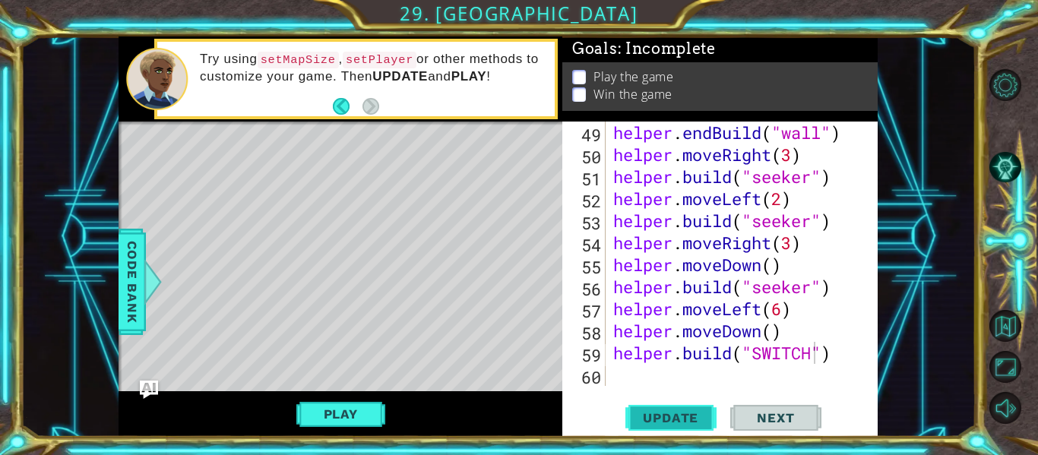
click at [686, 433] on button "Update" at bounding box center [670, 418] width 91 height 31
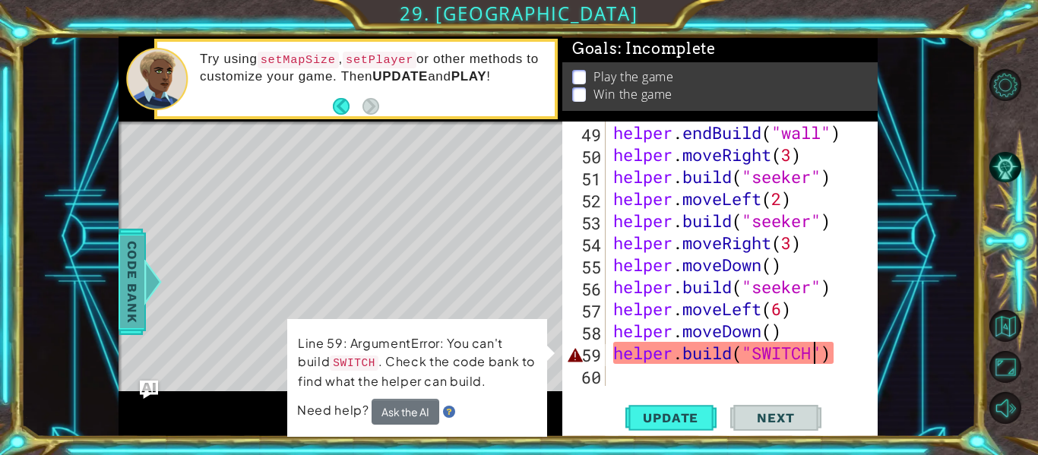
click at [138, 296] on span "Code Bank" at bounding box center [132, 282] width 24 height 93
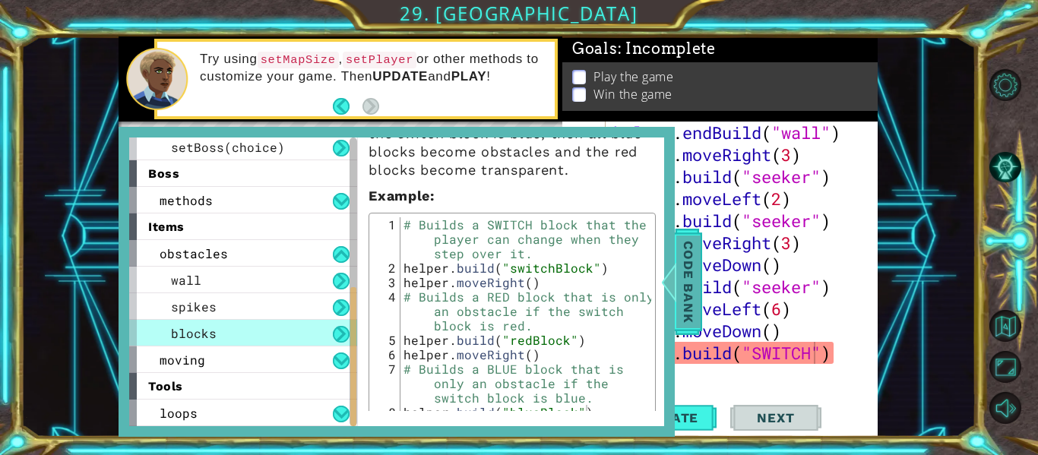
click at [691, 298] on span "Code Bank" at bounding box center [688, 282] width 24 height 93
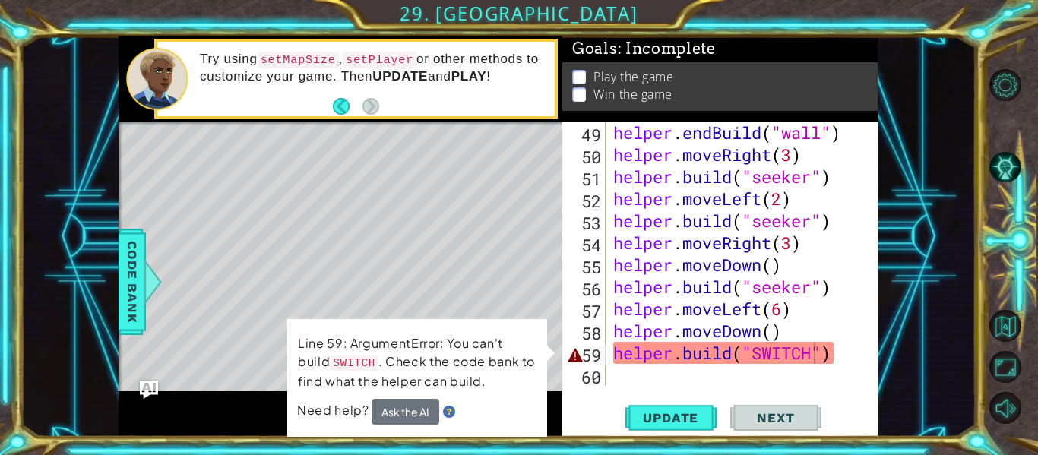
click at [809, 360] on div "helper . endBuild ( "wall" ) helper . moveRight ( 3 ) helper . build ( "seeker"…" at bounding box center [746, 276] width 272 height 309
click at [815, 361] on div "helper . endBuild ( "wall" ) helper . moveRight ( 3 ) helper . build ( "seeker"…" at bounding box center [746, 276] width 272 height 309
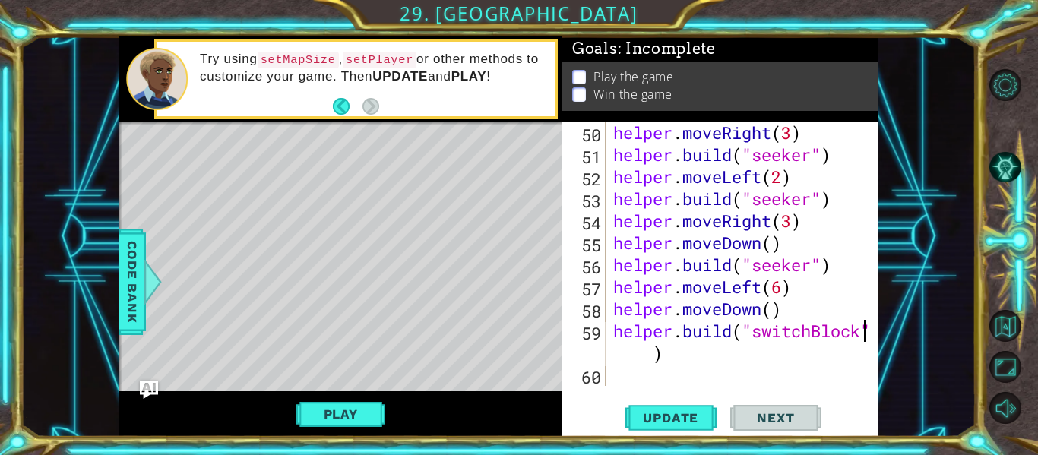
scroll to position [1344, 0]
type textarea "[DOMAIN_NAME]("switchBlock")"
click at [688, 426] on span "Update" at bounding box center [671, 417] width 86 height 15
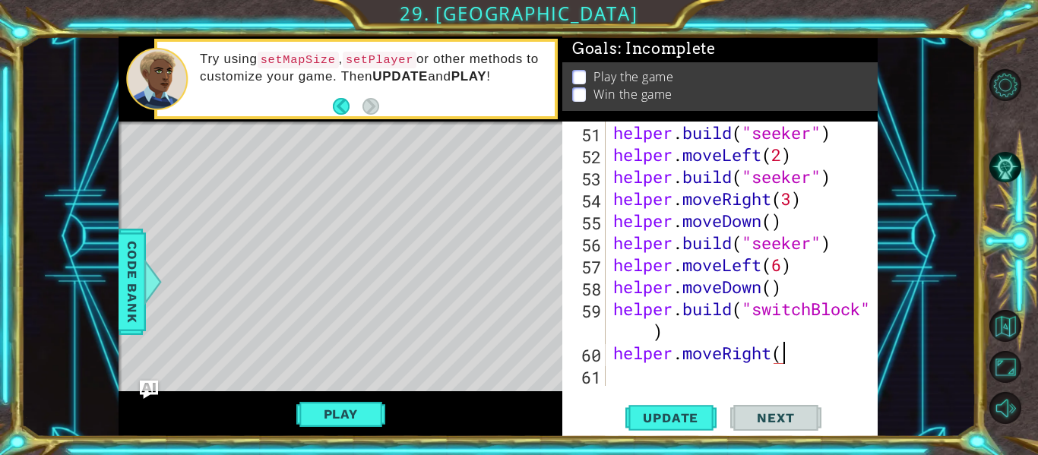
scroll to position [0, 8]
type textarea "helper.moveRight(3)"
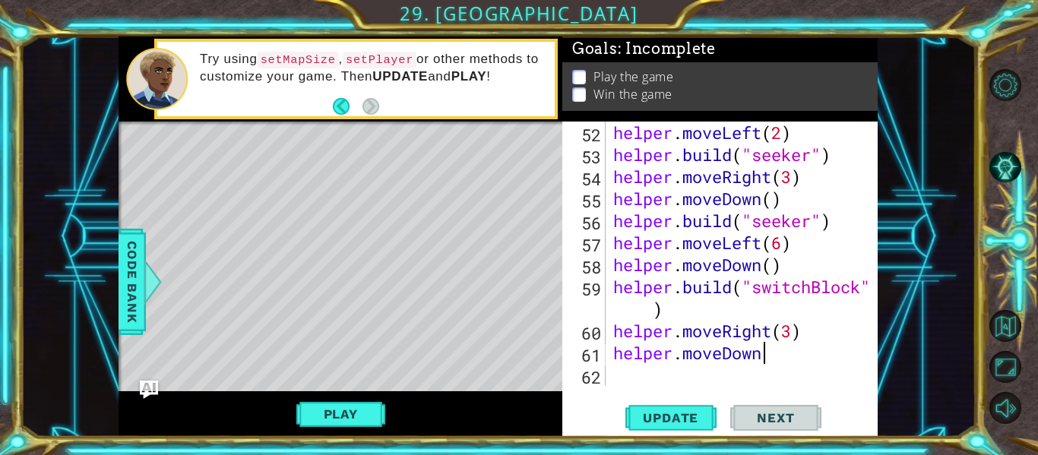
scroll to position [0, 7]
type textarea "helper.moveDown()"
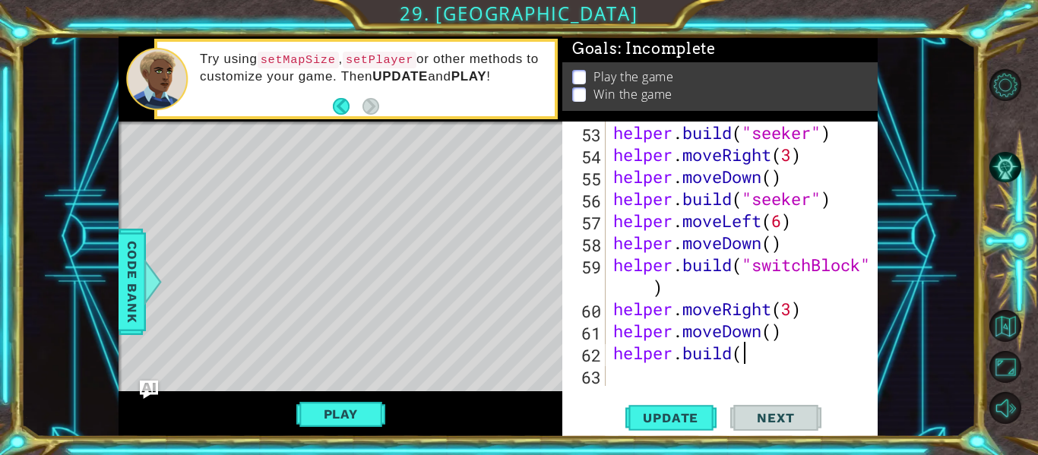
scroll to position [0, 5]
type textarea "[DOMAIN_NAME](""
click at [127, 304] on span "Code Bank" at bounding box center [132, 282] width 24 height 93
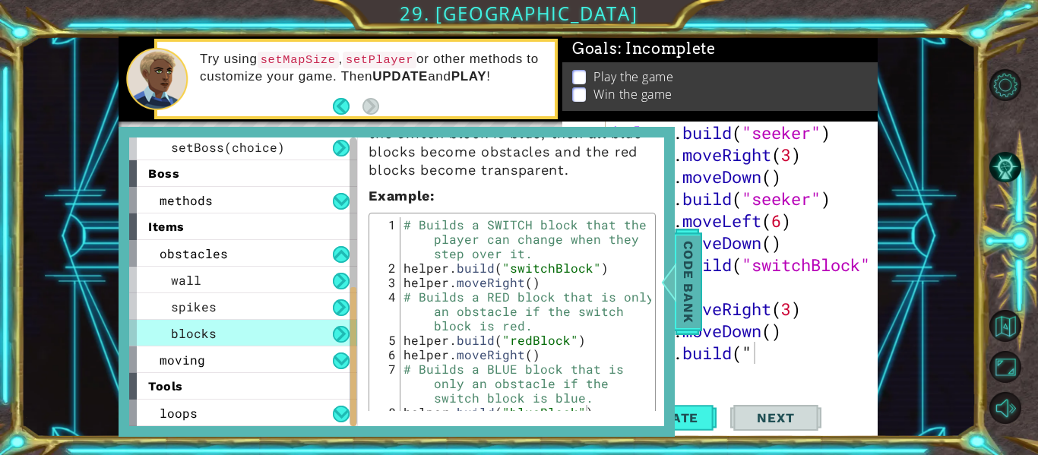
click at [685, 307] on span "Code Bank" at bounding box center [688, 282] width 24 height 93
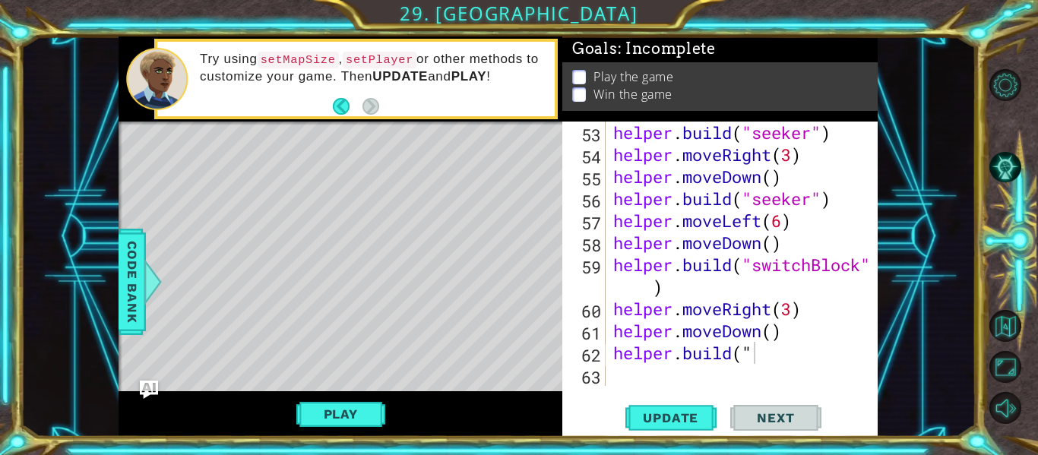
click at [764, 371] on div "helper . build ( "seeker" ) helper . moveRight ( 3 ) helper . moveDown ( ) help…" at bounding box center [746, 276] width 272 height 309
click at [761, 362] on div "helper . build ( "seeker" ) helper . moveRight ( 3 ) helper . moveDown ( ) help…" at bounding box center [746, 276] width 272 height 309
click at [670, 414] on span "Update" at bounding box center [671, 417] width 86 height 15
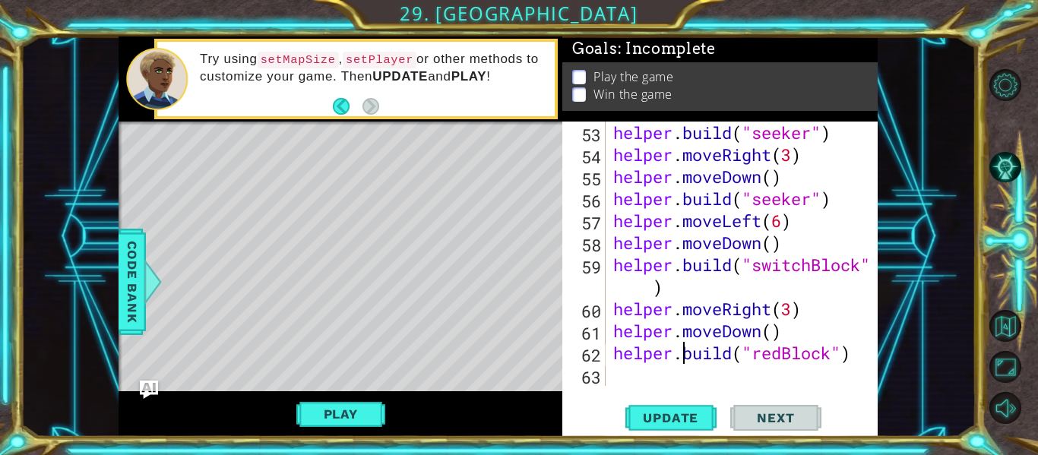
click at [683, 354] on div "helper . build ( "seeker" ) helper . moveRight ( 3 ) helper . moveDown ( ) help…" at bounding box center [746, 276] width 272 height 309
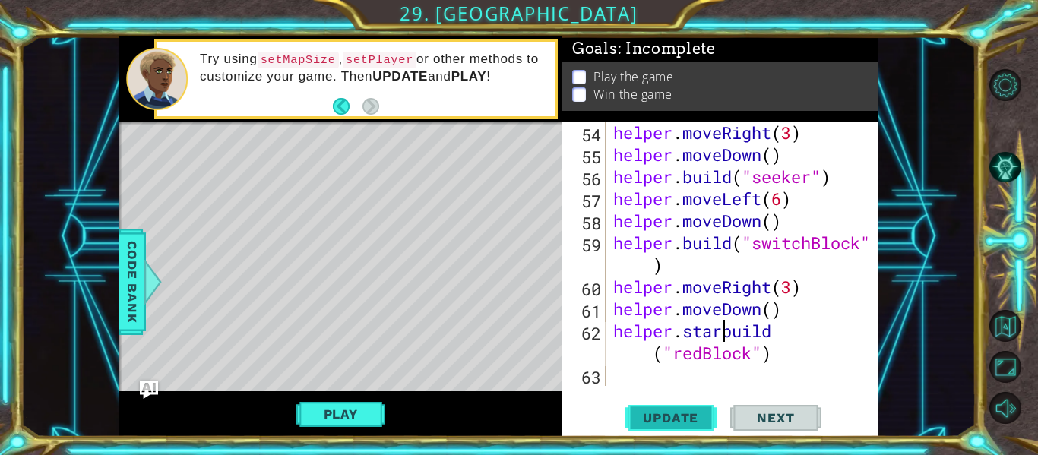
scroll to position [0, 6]
click at [744, 336] on div "helper . moveRight ( 3 ) helper . moveDown ( ) helper . build ( "seeker" ) help…" at bounding box center [746, 276] width 272 height 309
type textarea "helper.startBuild("redBlock")"
click at [633, 375] on div "helper . moveRight ( 3 ) helper . moveDown ( ) helper . build ( "seeker" ) help…" at bounding box center [746, 276] width 272 height 309
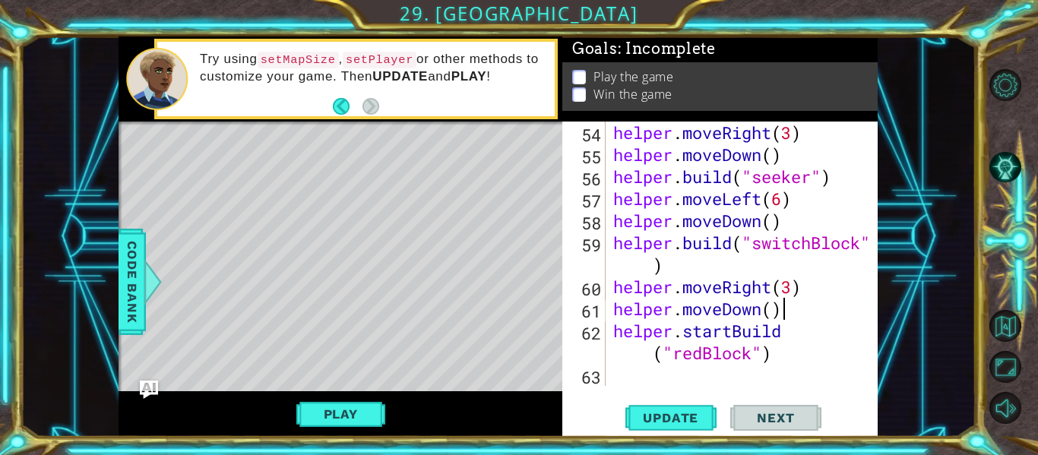
click at [786, 317] on div "helper . moveRight ( 3 ) helper . moveDown ( ) helper . build ( "seeker" ) help…" at bounding box center [746, 276] width 272 height 309
type textarea "helper.moveDown()"
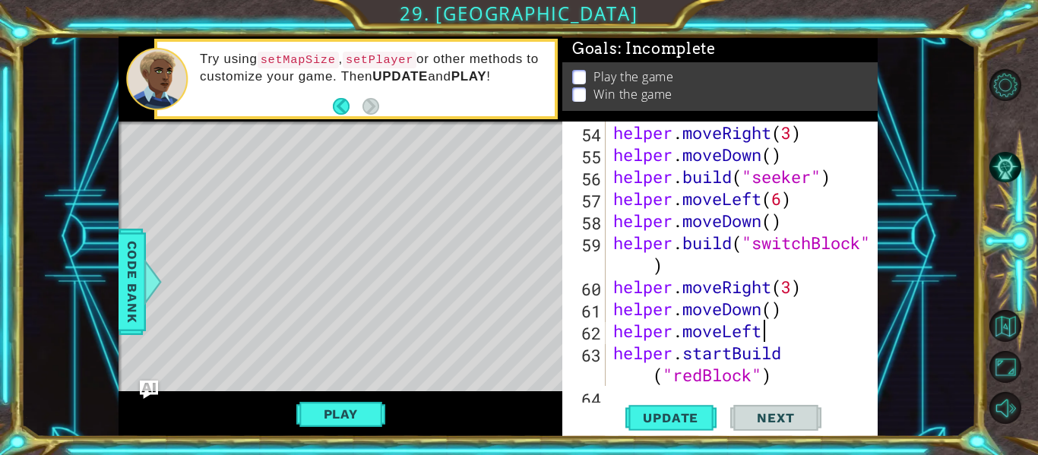
scroll to position [0, 7]
click at [664, 418] on span "Update" at bounding box center [671, 417] width 86 height 15
click at [784, 356] on div "helper . moveRight ( 3 ) helper . moveDown ( ) helper . build ( "seeker" ) help…" at bounding box center [746, 276] width 272 height 309
type textarea "helper.startBuild("redBlock")"
click at [793, 356] on div "helper . moveRight ( 3 ) helper . moveDown ( ) helper . build ( "seeker" ) help…" at bounding box center [746, 276] width 272 height 309
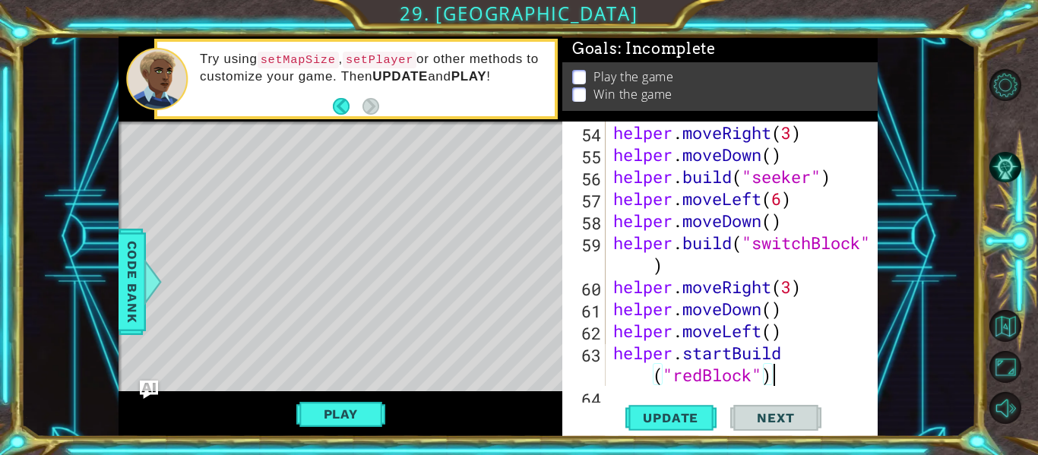
click at [784, 383] on div "helper . moveRight ( 3 ) helper . moveDown ( ) helper . build ( "seeker" ) help…" at bounding box center [746, 276] width 272 height 309
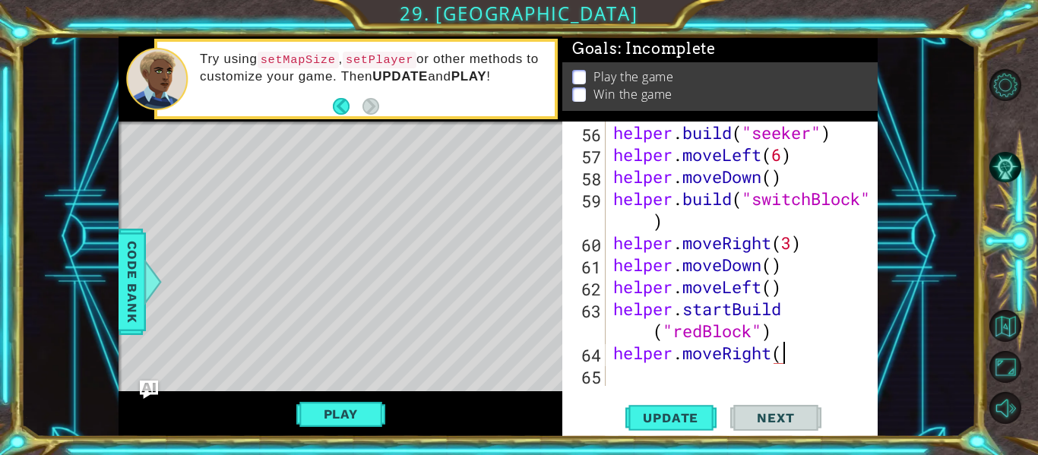
scroll to position [0, 8]
type textarea "helper.moveRight(2)"
click at [695, 421] on span "Update" at bounding box center [671, 417] width 86 height 15
click at [629, 375] on div "helper . build ( "seeker" ) helper . moveLeft ( 6 ) helper . moveDown ( ) helpe…" at bounding box center [746, 276] width 272 height 309
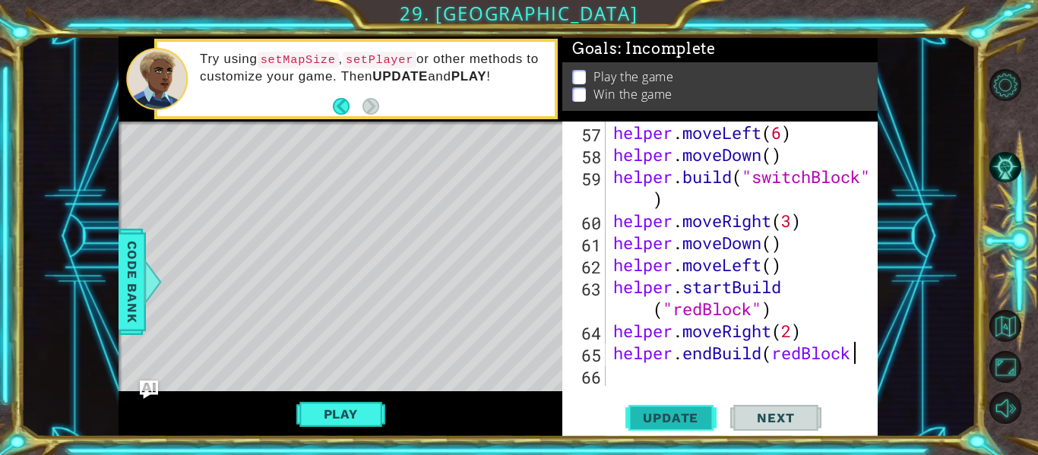
scroll to position [0, 11]
click at [640, 423] on span "Update" at bounding box center [671, 417] width 86 height 15
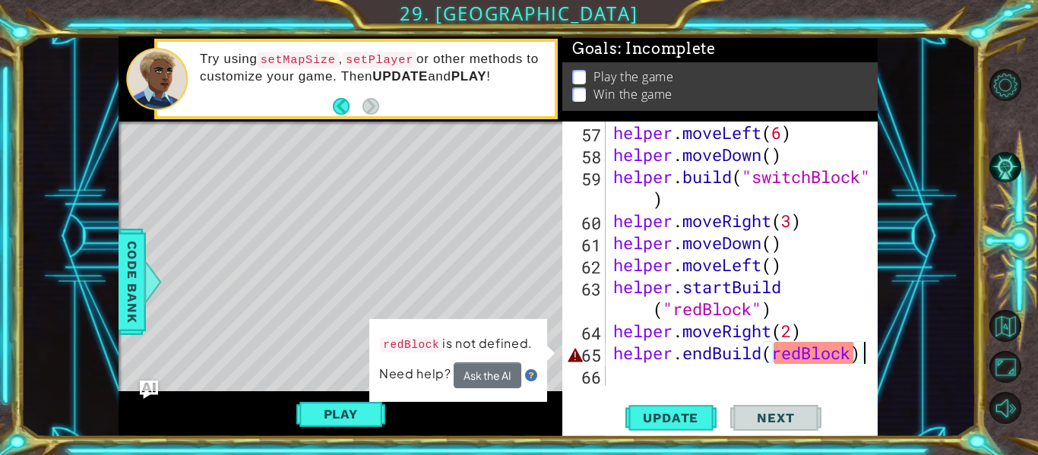
click at [775, 358] on div "helper . moveLeft ( 6 ) helper . moveDown ( ) helper . build ( "switchBlock" ) …" at bounding box center [746, 276] width 272 height 309
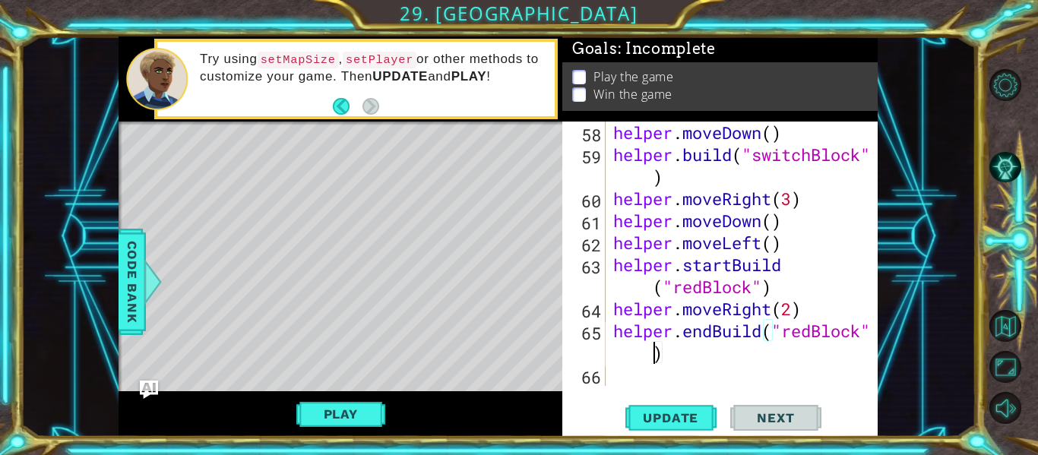
scroll to position [1521, 0]
type textarea "helper.endBuild("redBlock")"
click at [681, 410] on span "Update" at bounding box center [671, 417] width 86 height 15
click at [664, 358] on div "helper . moveDown ( ) helper . build ( "switchBlock" ) helper . moveRight ( 3 )…" at bounding box center [746, 276] width 272 height 309
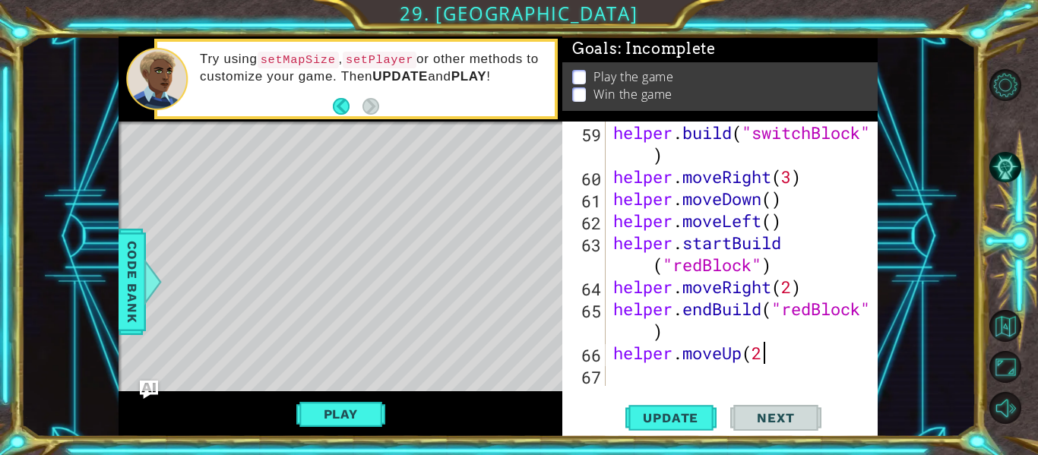
scroll to position [0, 7]
type textarea "helper.moveUp(2)"
click at [652, 419] on span "Update" at bounding box center [671, 417] width 86 height 15
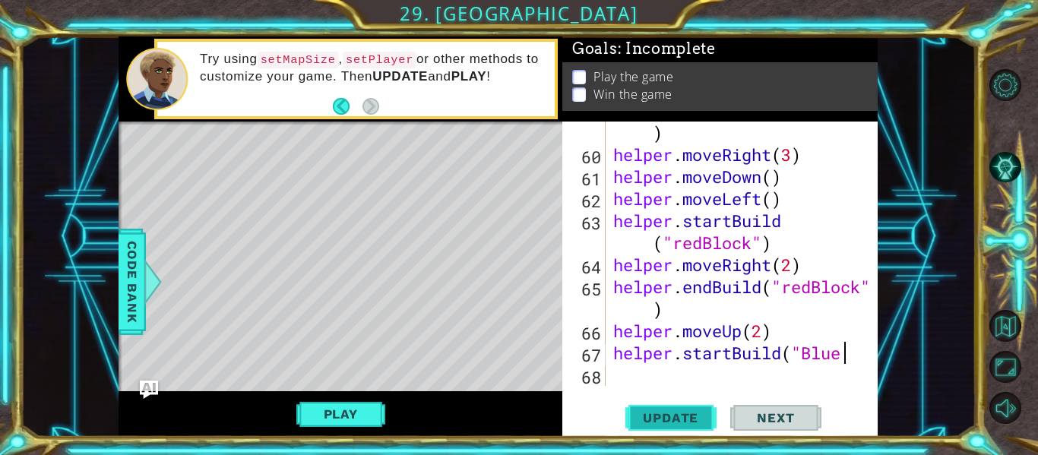
scroll to position [0, 10]
click at [810, 355] on div "helper . build ( "switchBlock" ) helper . moveRight ( 3 ) helper . moveDown ( )…" at bounding box center [746, 265] width 272 height 331
click at [844, 355] on div "helper . build ( "switchBlock" ) helper . moveRight ( 3 ) helper . moveDown ( )…" at bounding box center [746, 265] width 272 height 331
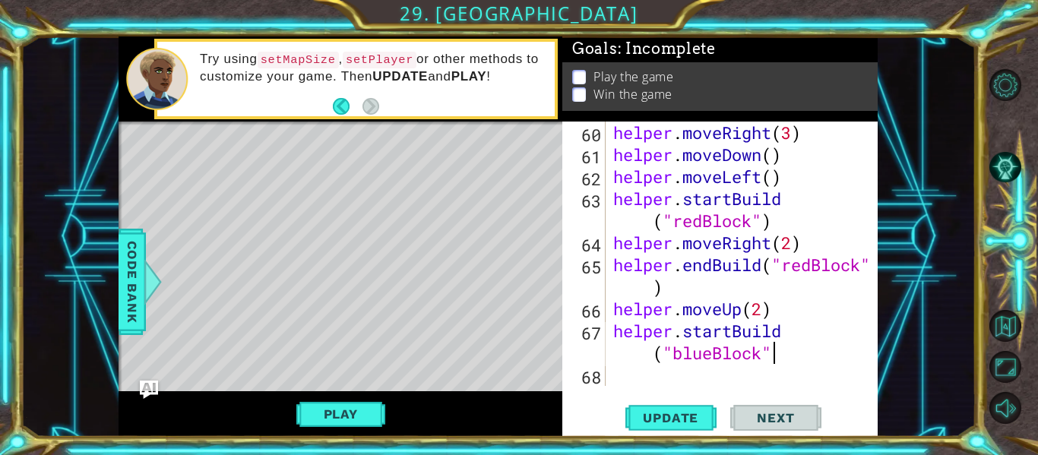
scroll to position [0, 13]
type textarea "helper.startBuild("blueBlock")"
click at [684, 416] on span "Update" at bounding box center [671, 417] width 86 height 15
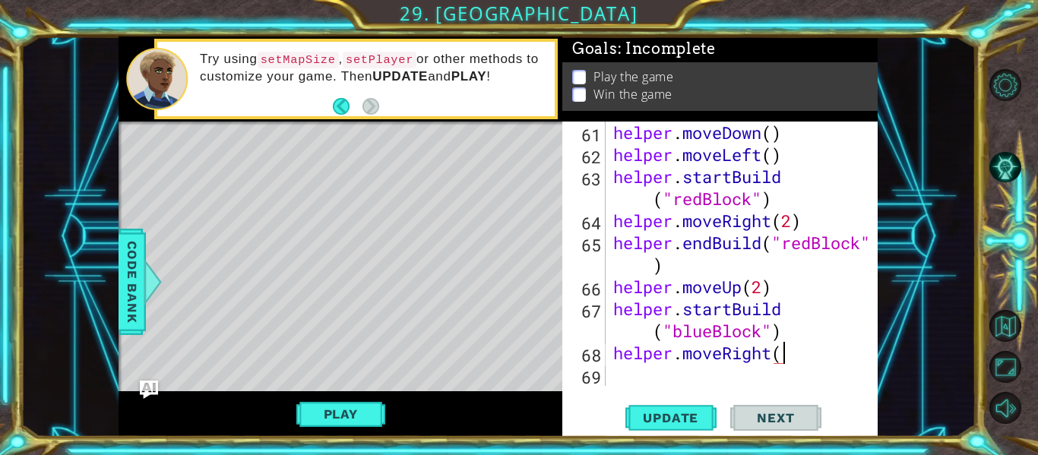
scroll to position [0, 8]
type textarea "helper.moveRight(2)"
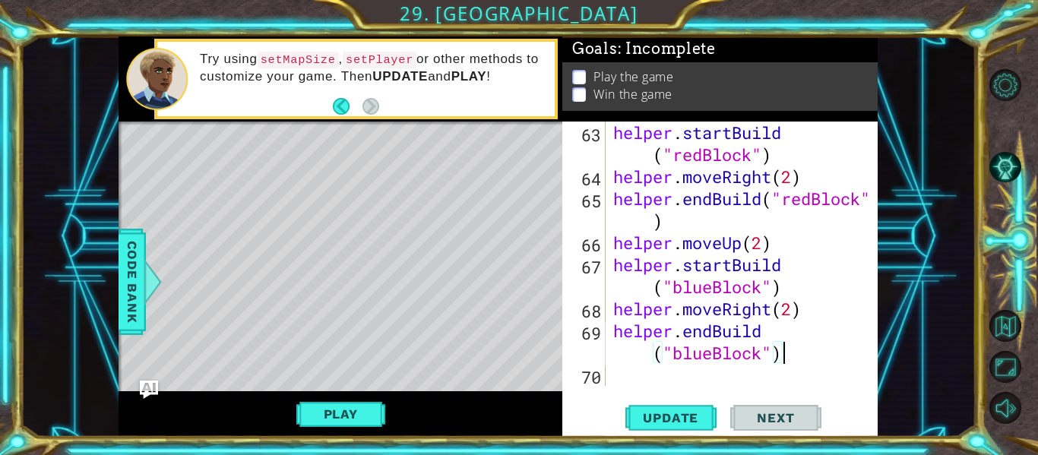
scroll to position [0, 12]
type textarea "helper.endBuild("blueBlock")"
click at [666, 415] on span "Update" at bounding box center [671, 417] width 86 height 15
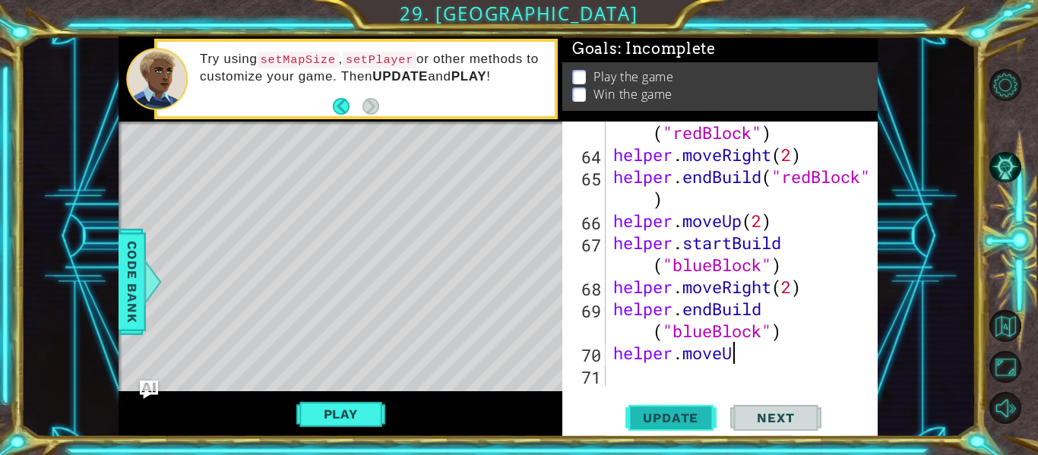
scroll to position [0, 5]
type textarea "helper.moveUp()"
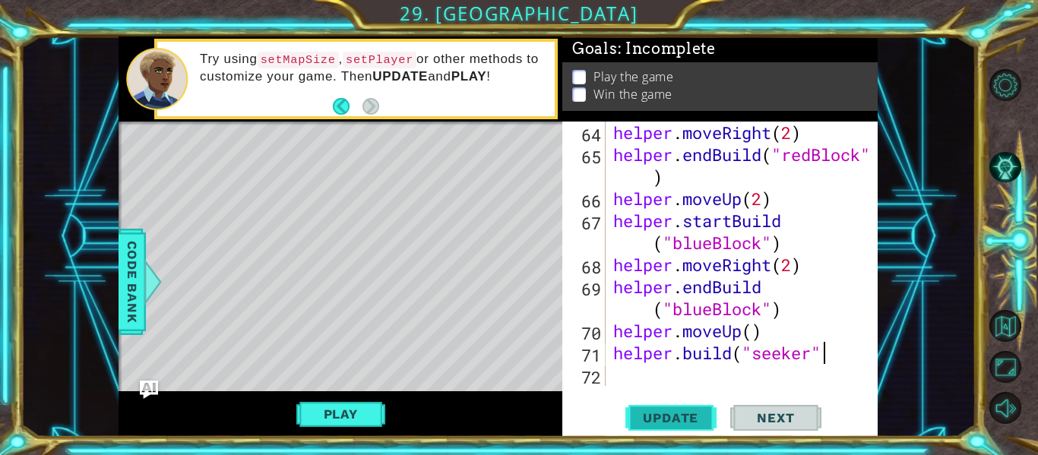
scroll to position [0, 9]
type textarea "[DOMAIN_NAME]("seeker")"
click at [669, 416] on span "Update" at bounding box center [671, 417] width 86 height 15
click at [333, 420] on button "Play" at bounding box center [340, 414] width 89 height 29
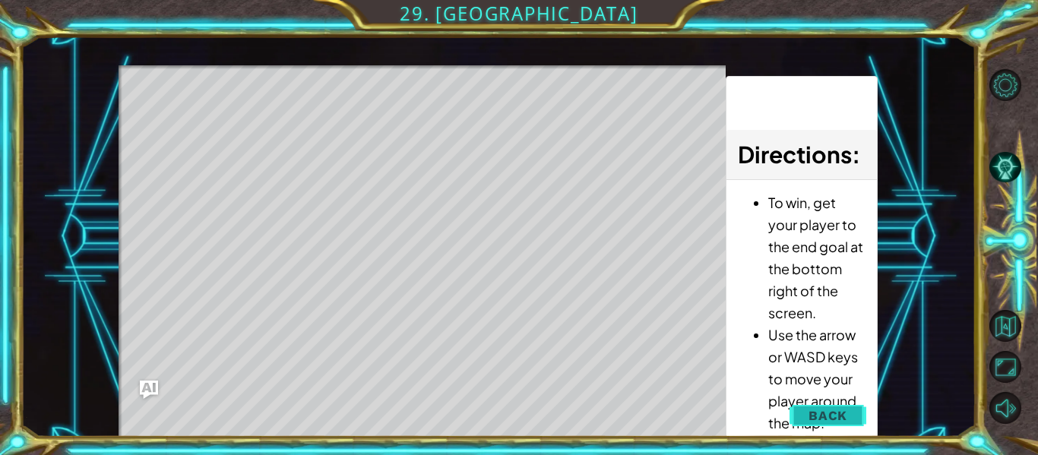
click at [817, 423] on button "Back" at bounding box center [828, 415] width 77 height 30
